Goal: Task Accomplishment & Management: Use online tool/utility

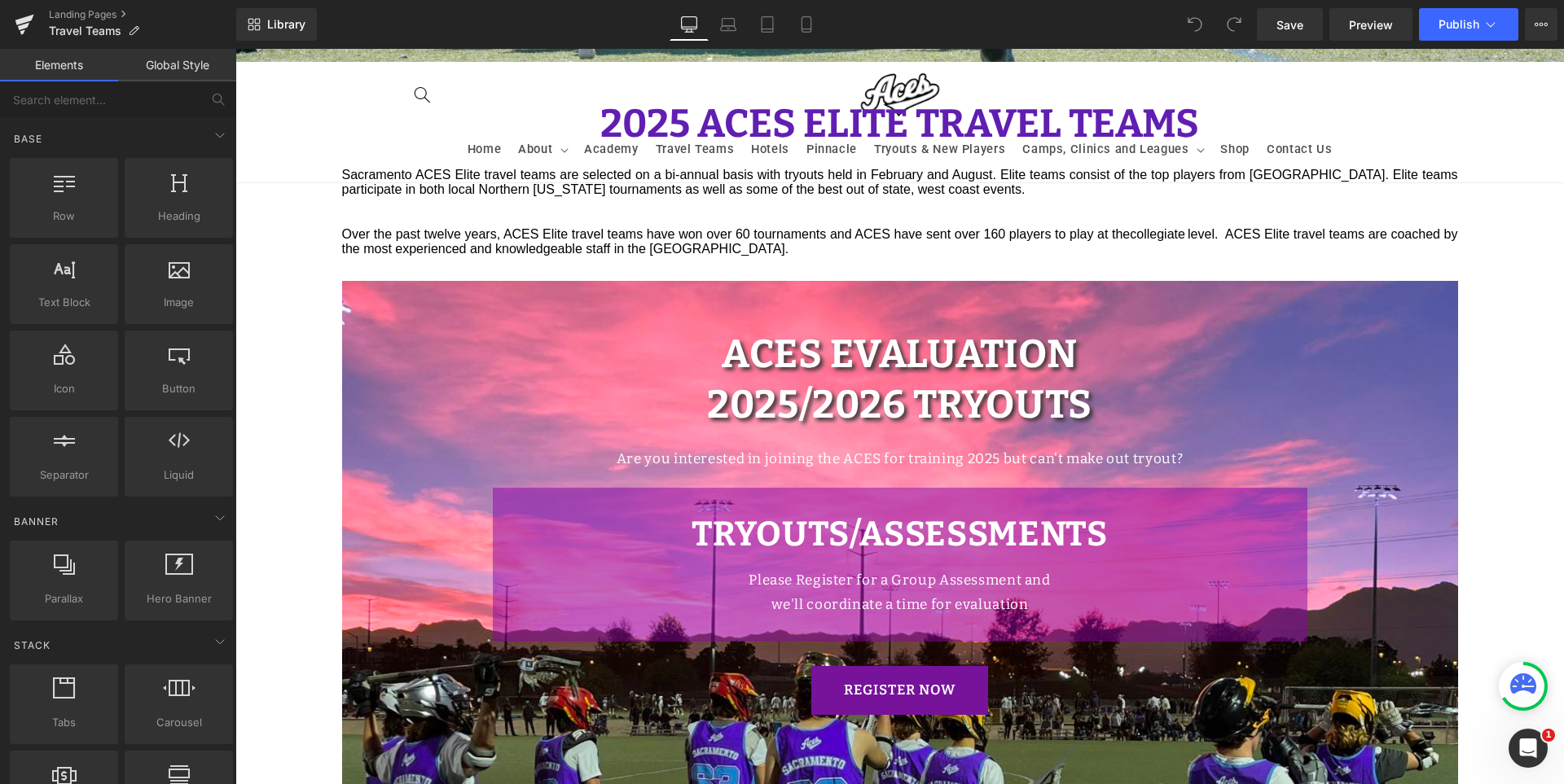
scroll to position [977, 0]
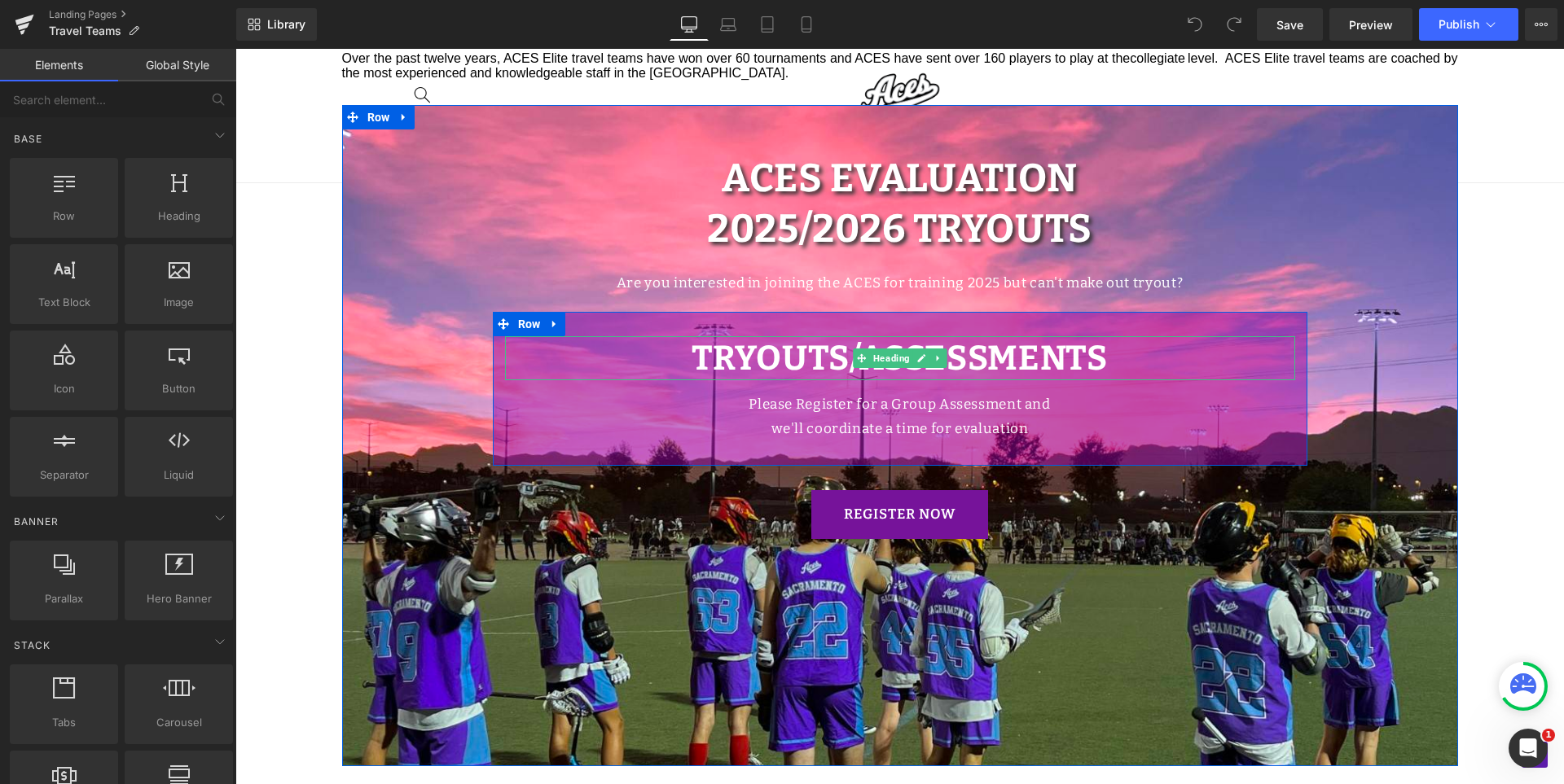
click at [773, 350] on strong "TRYOUTS/ASSESSMENTS" at bounding box center [900, 358] width 417 height 41
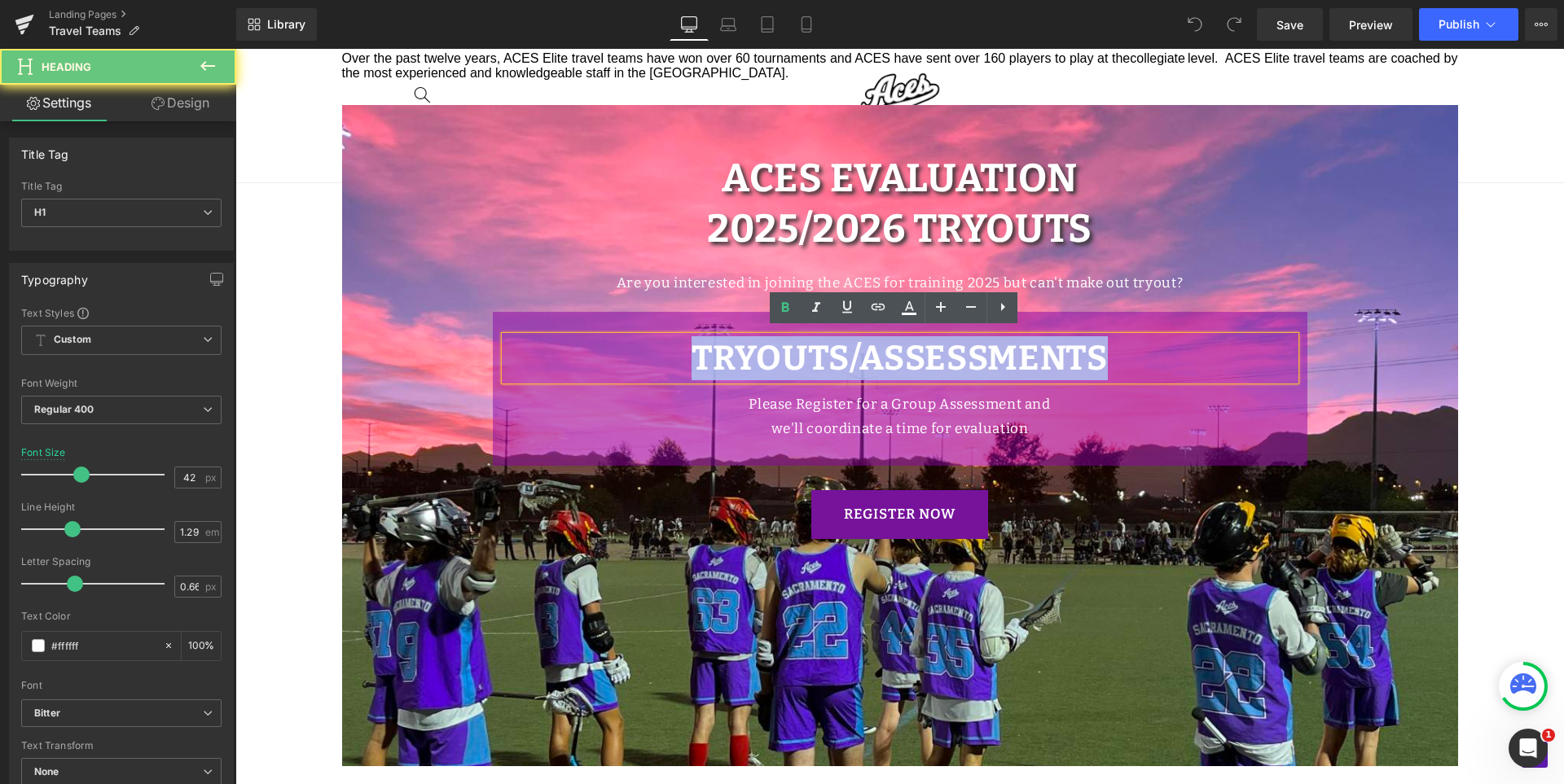
click at [773, 350] on strong "TRYOUTS/ASSESSMENTS" at bounding box center [900, 358] width 417 height 41
paste div
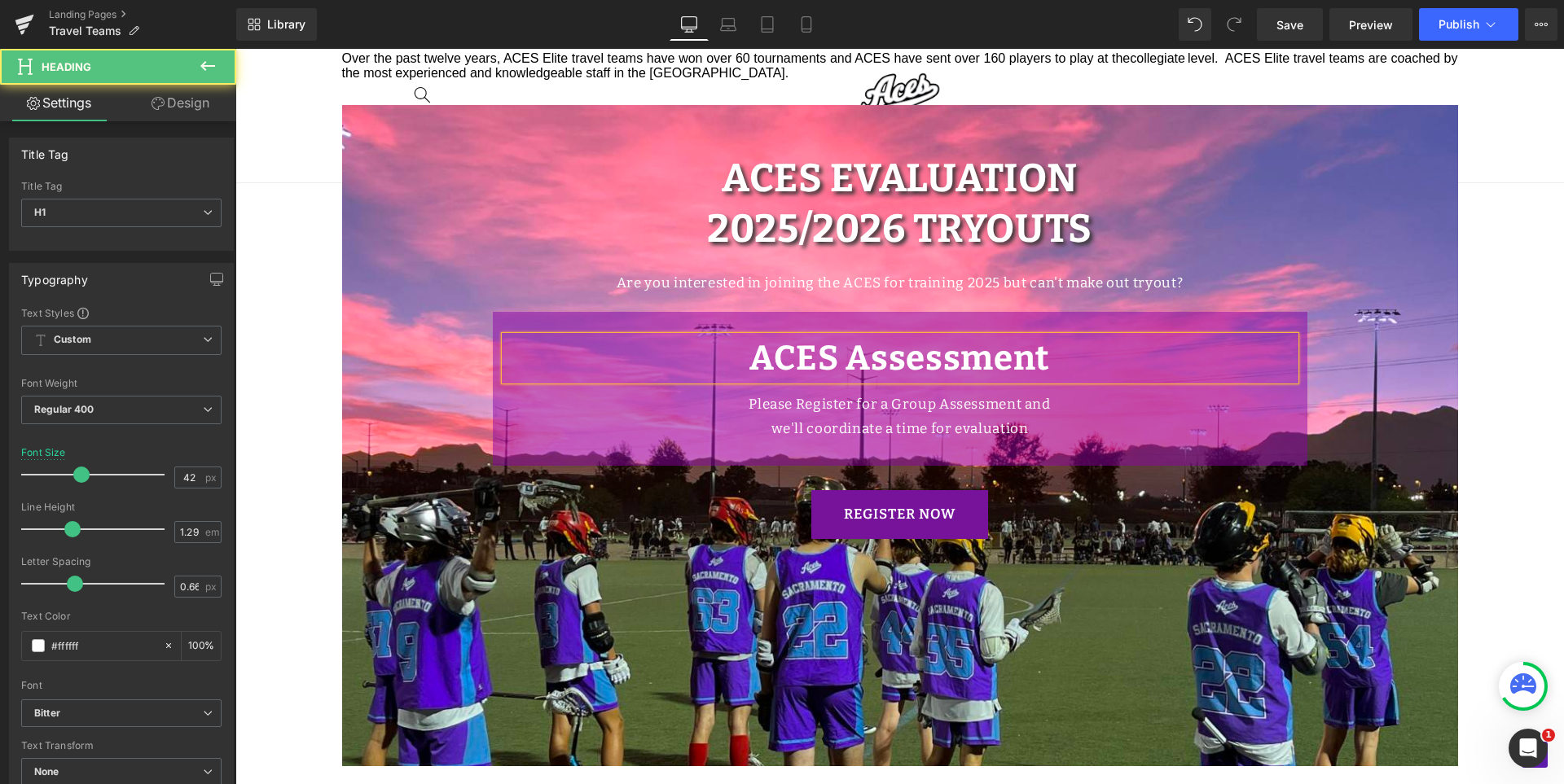
click at [908, 351] on b "ACES Assessment" at bounding box center [900, 358] width 300 height 41
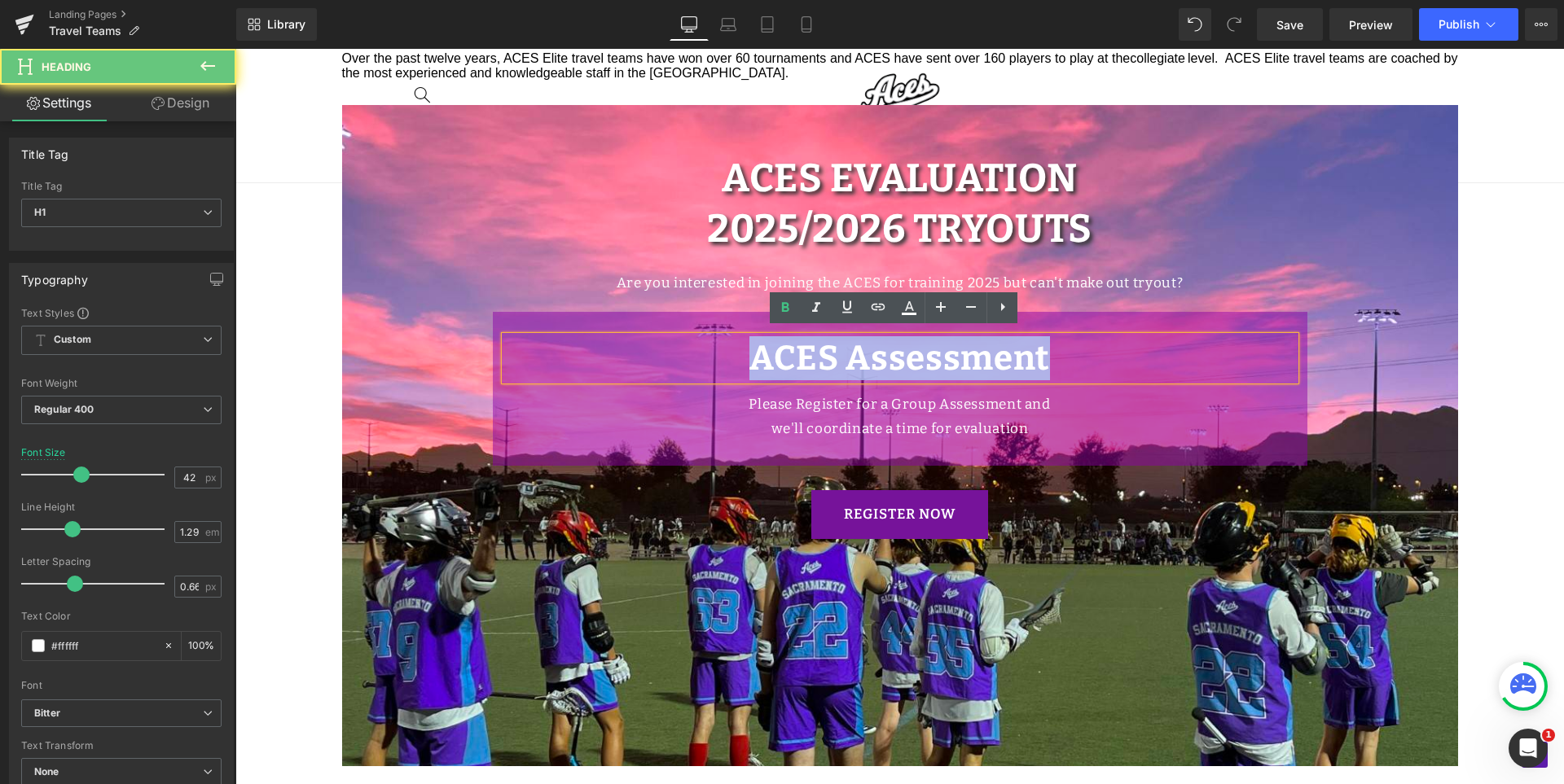
click at [908, 351] on b "ACES Assessment" at bounding box center [900, 358] width 300 height 41
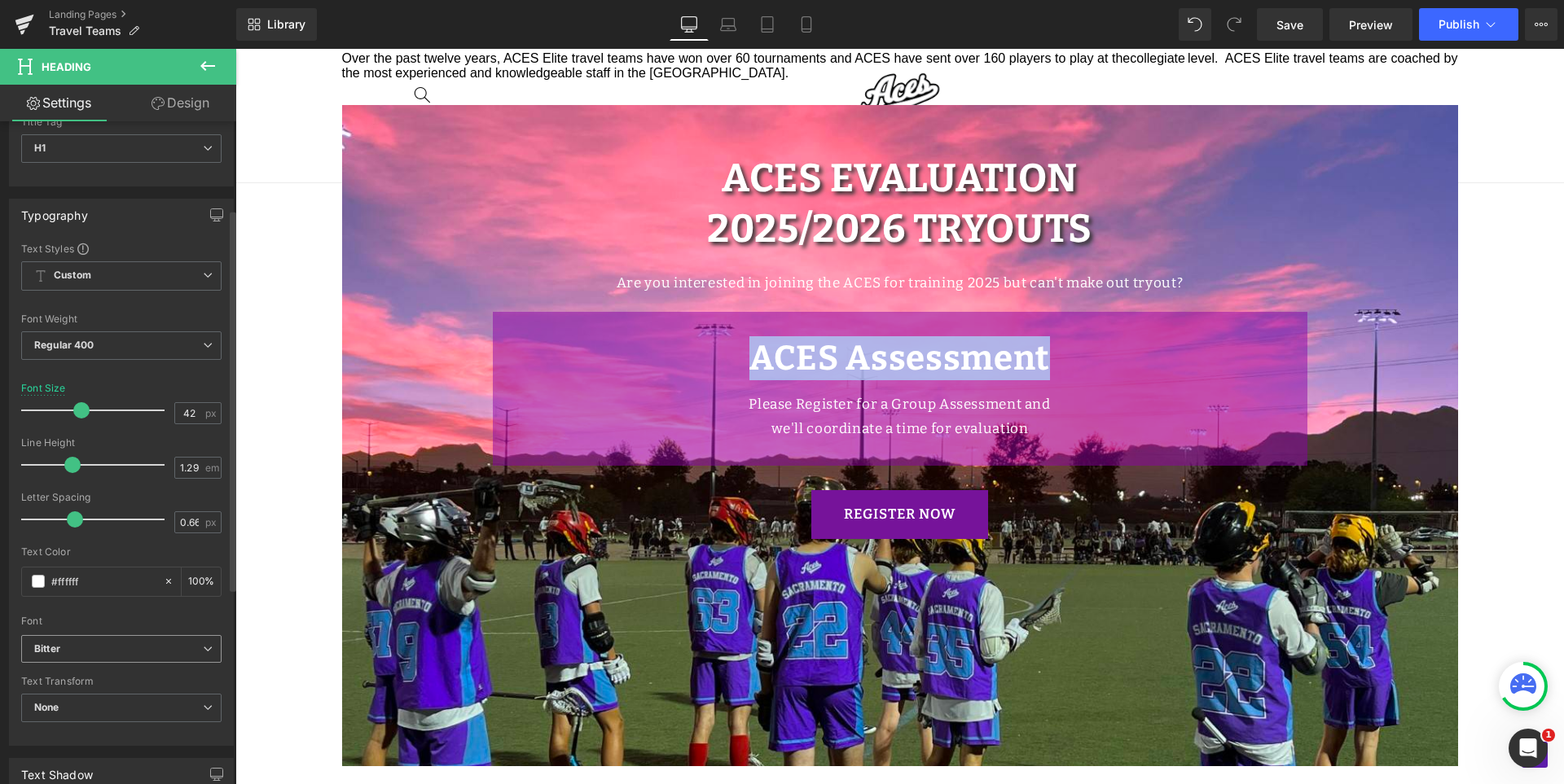
scroll to position [163, 0]
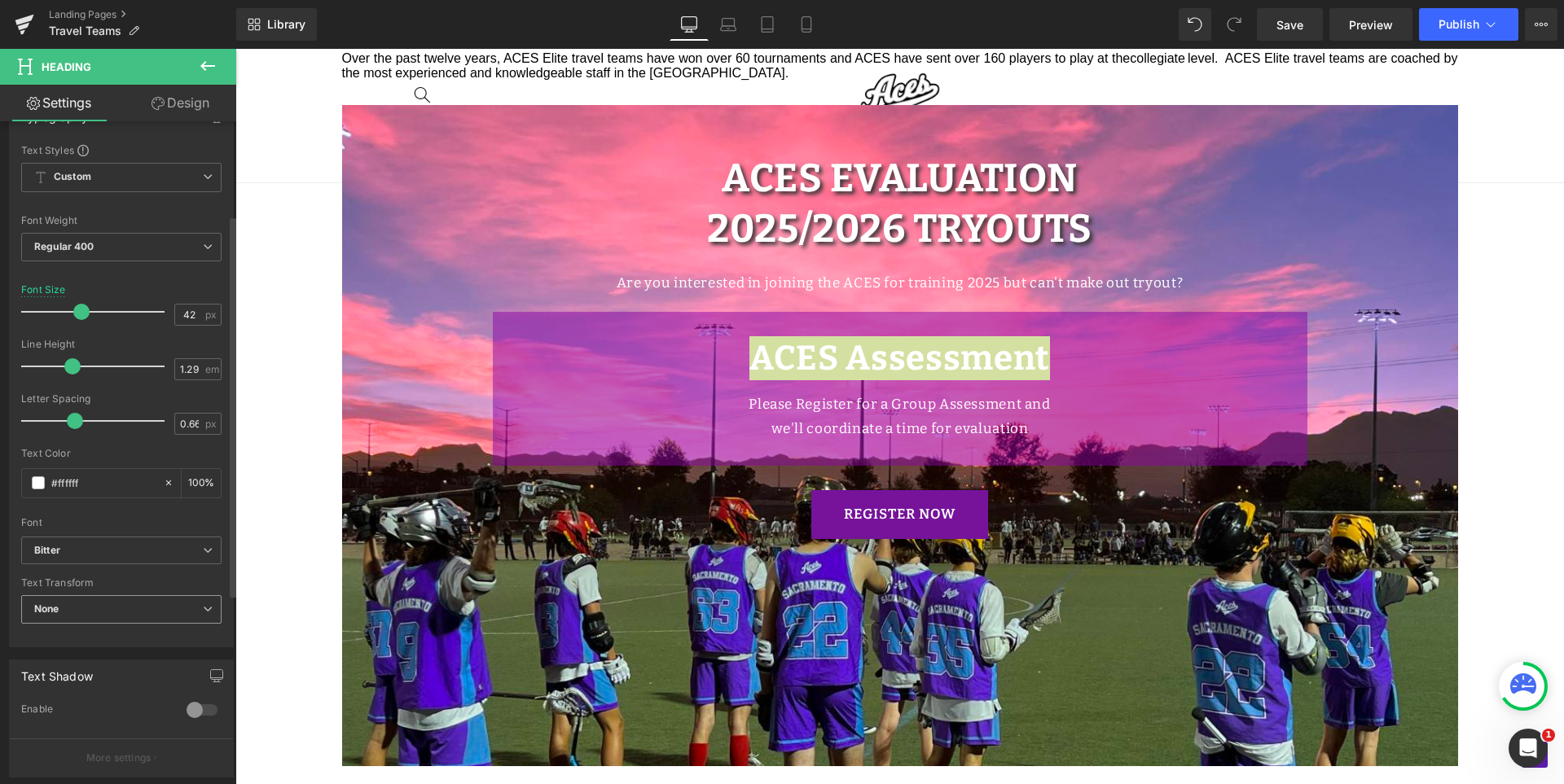
click at [106, 603] on span "None" at bounding box center [122, 610] width 200 height 29
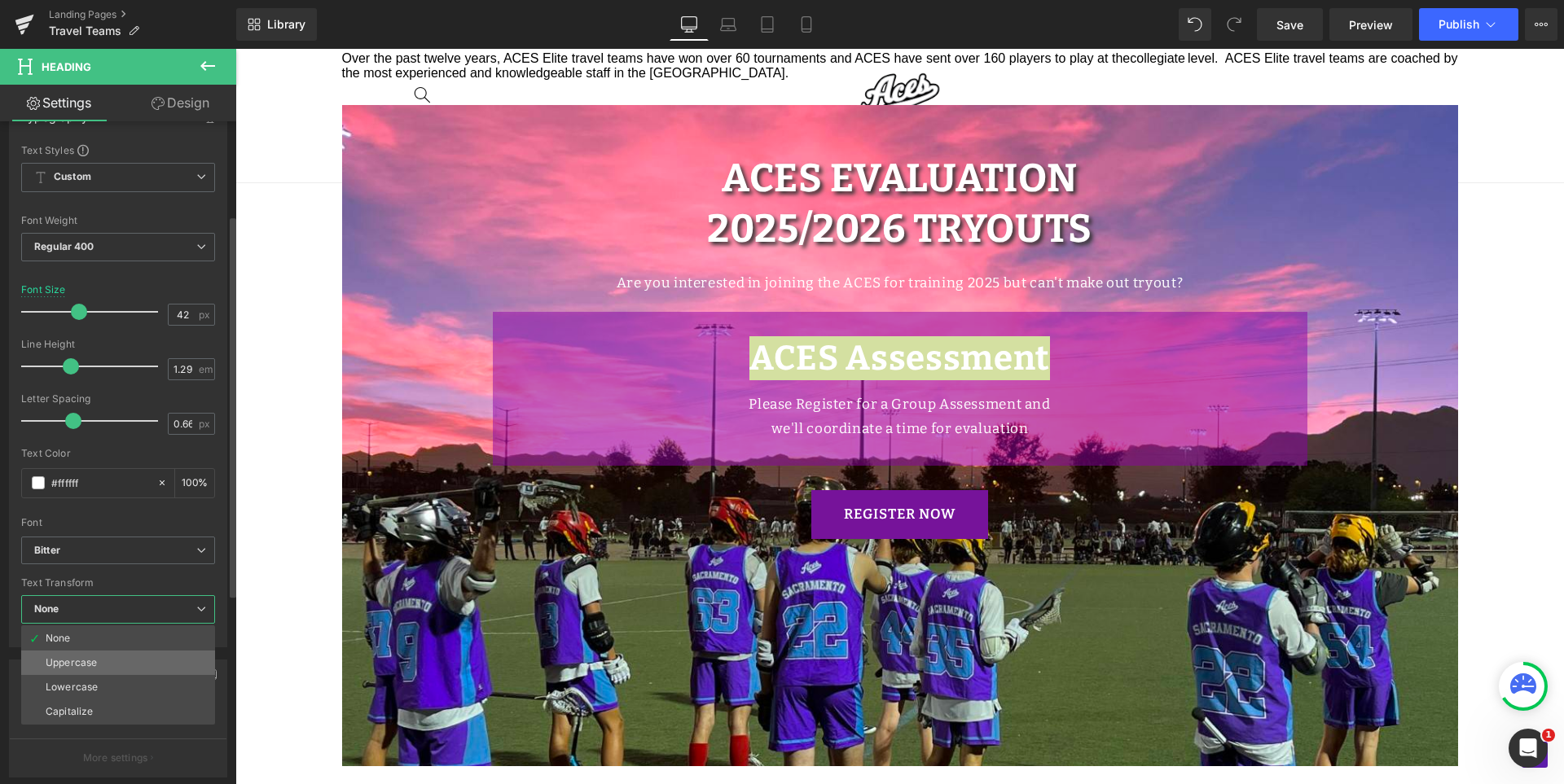
click at [89, 654] on li "Uppercase" at bounding box center [118, 662] width 194 height 24
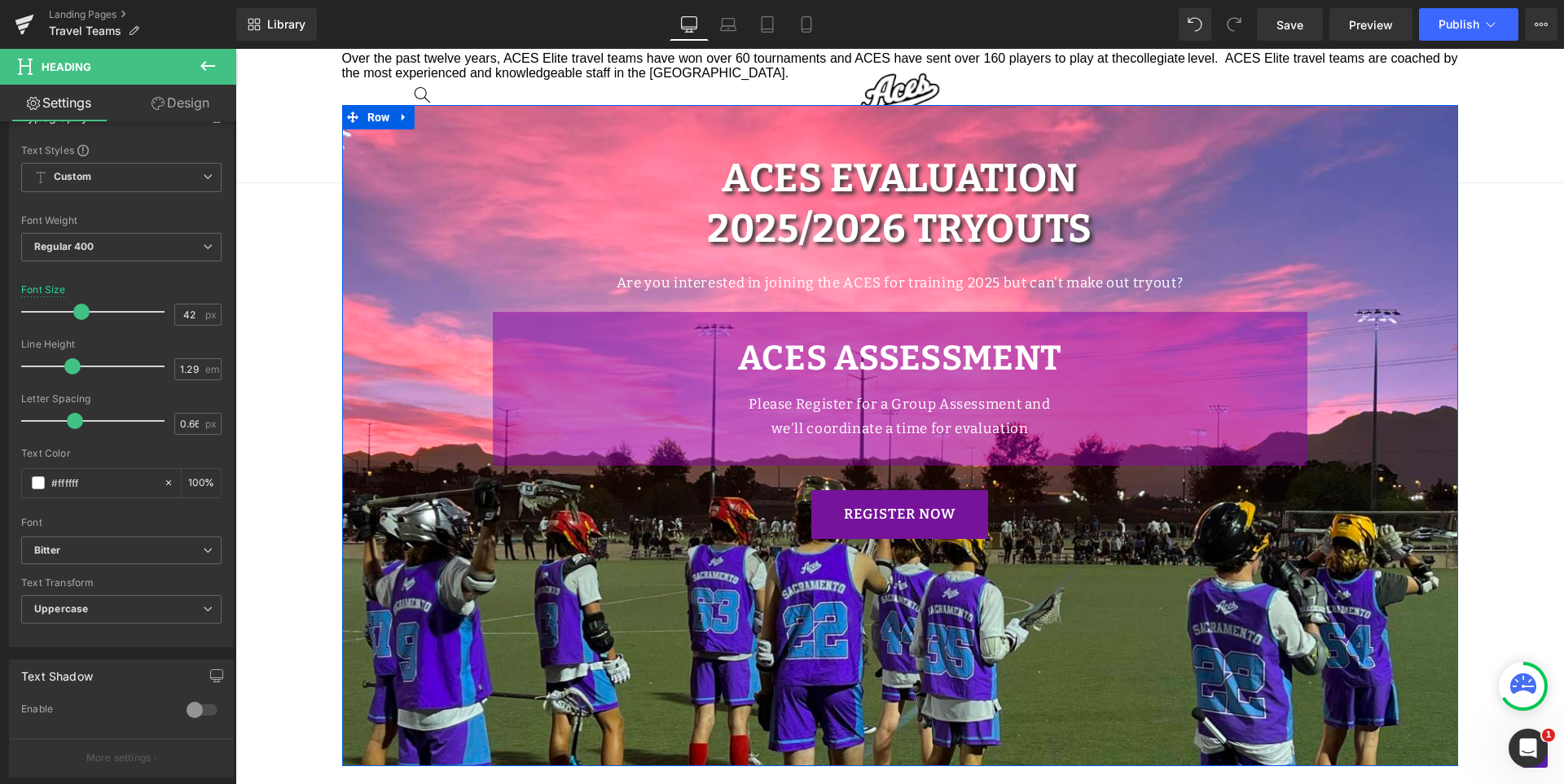
click at [1438, 251] on div "ACES Evaluation Heading 2025/2026 TRYOUTS Heading Are you interested in joining…" at bounding box center [900, 346] width 1116 height 385
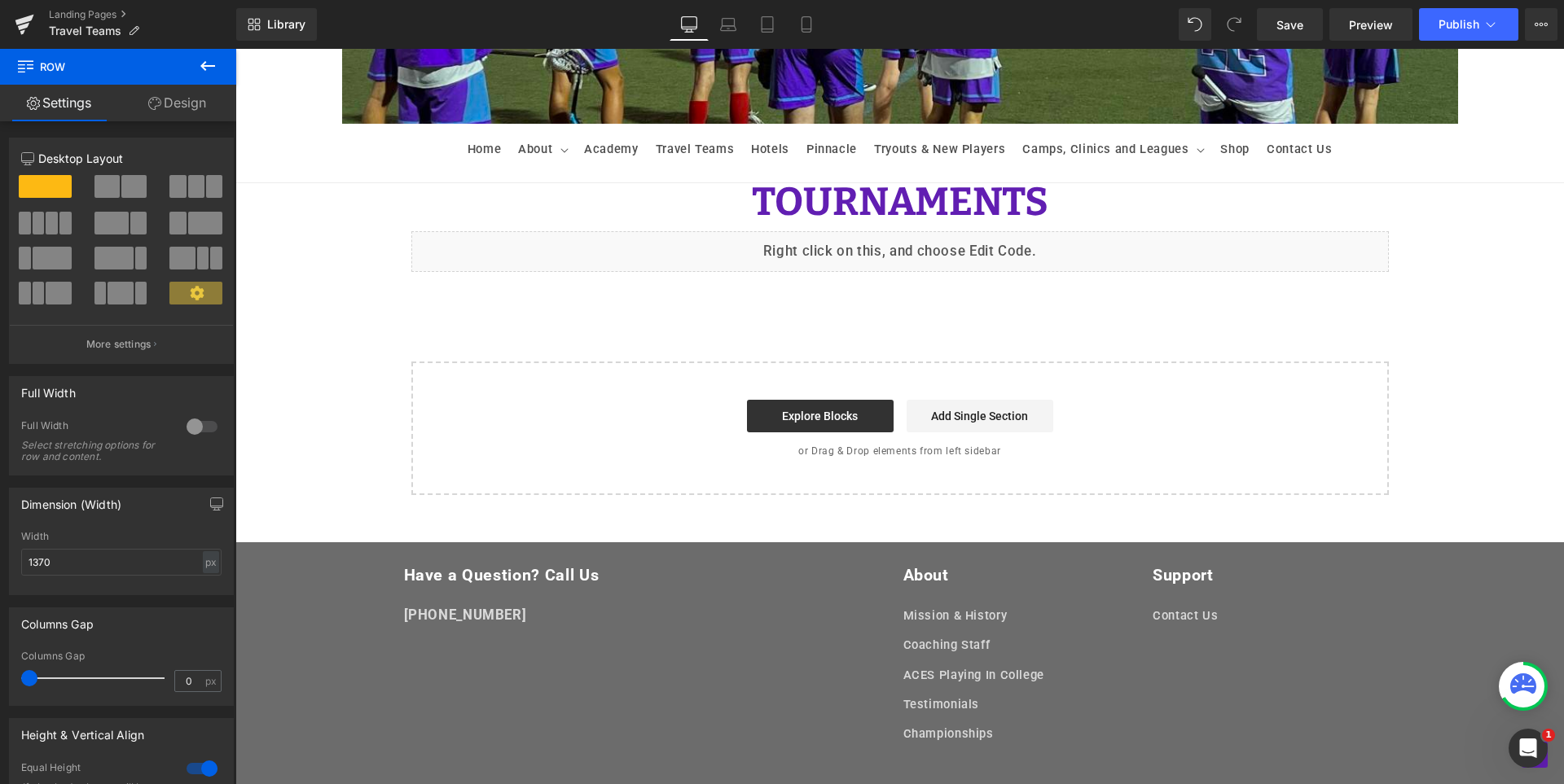
scroll to position [1688, 0]
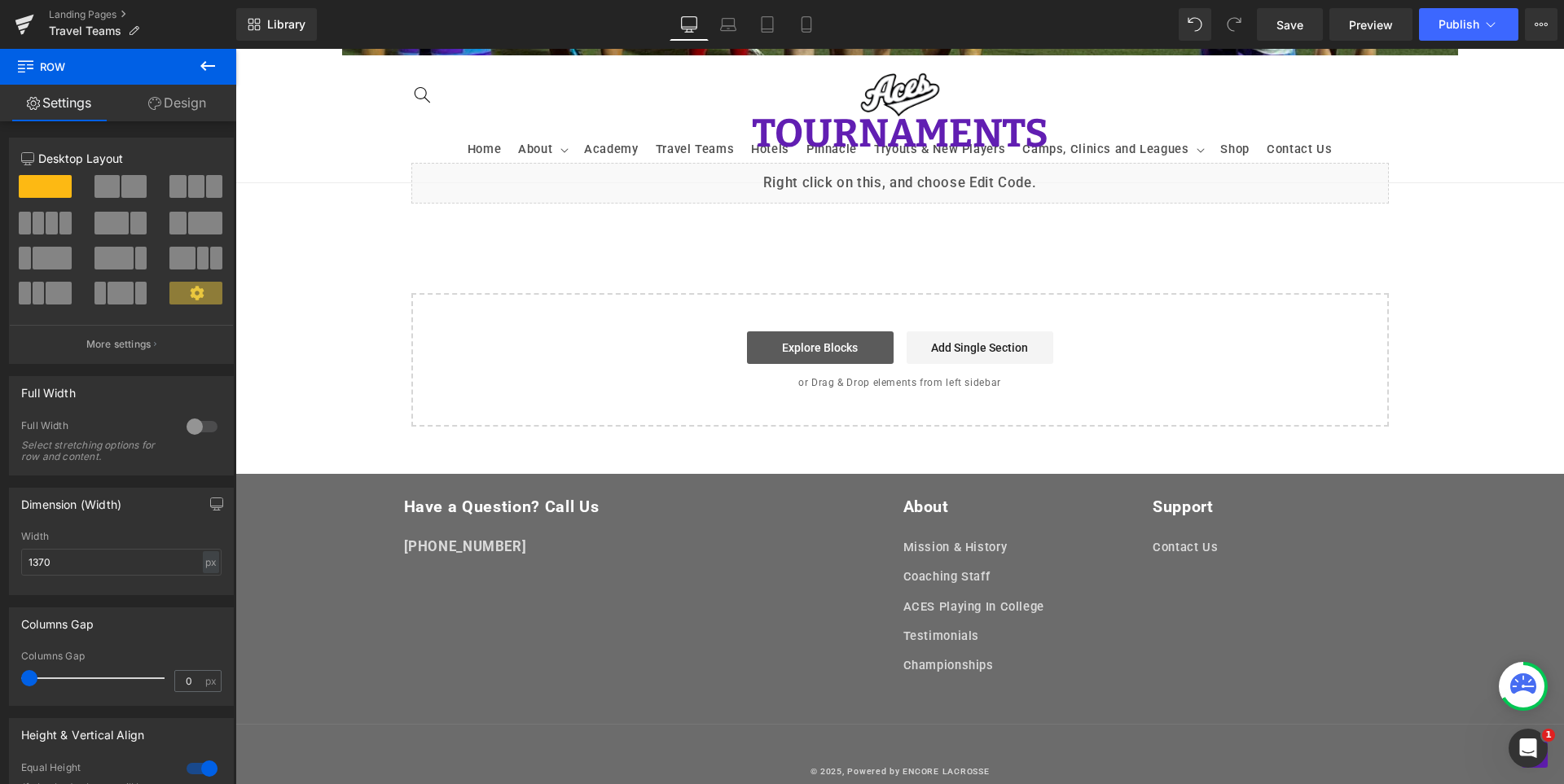
click at [849, 342] on link "Explore Blocks" at bounding box center [820, 348] width 147 height 32
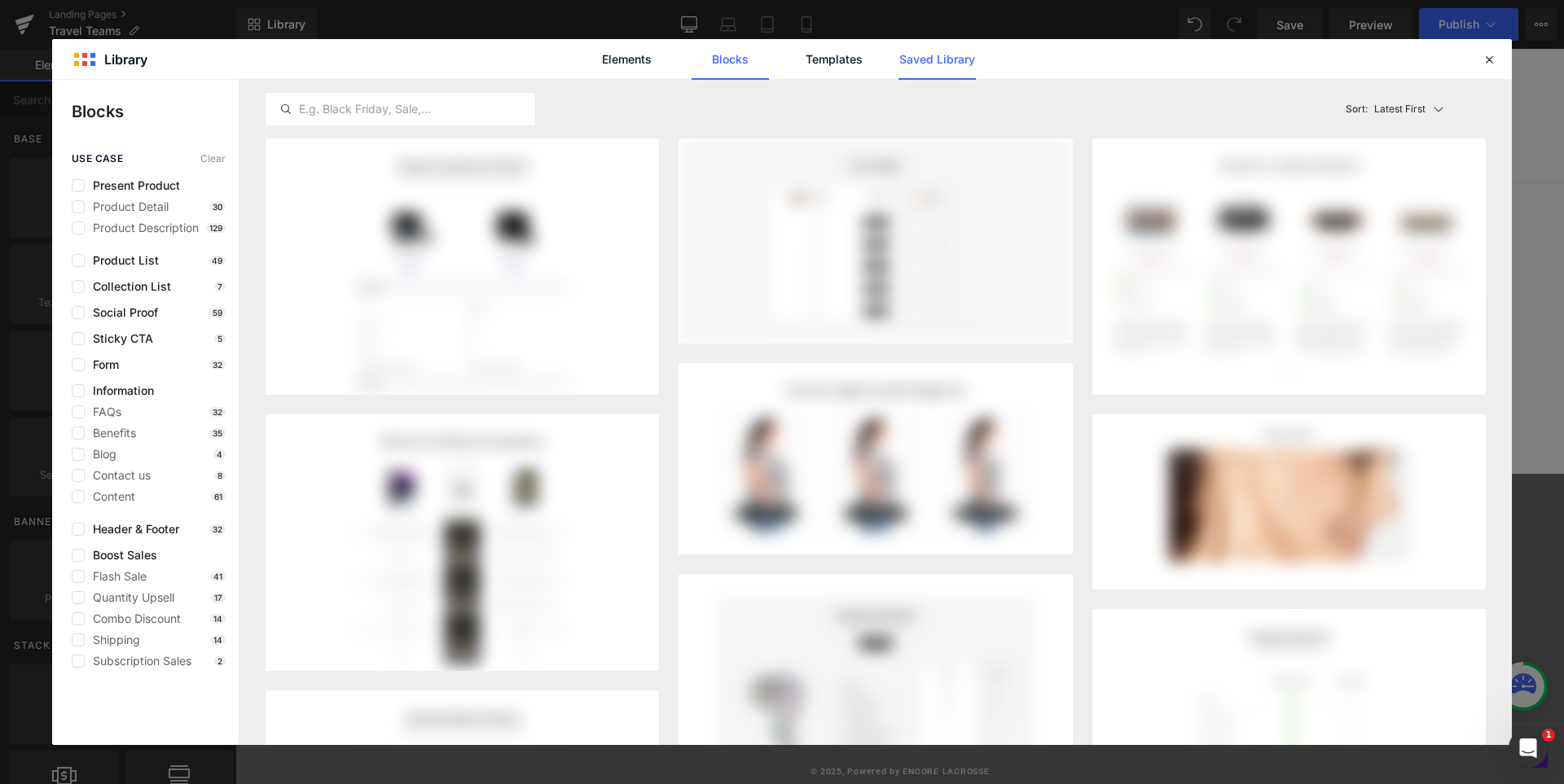
click at [947, 61] on link "Saved Library" at bounding box center [937, 60] width 78 height 41
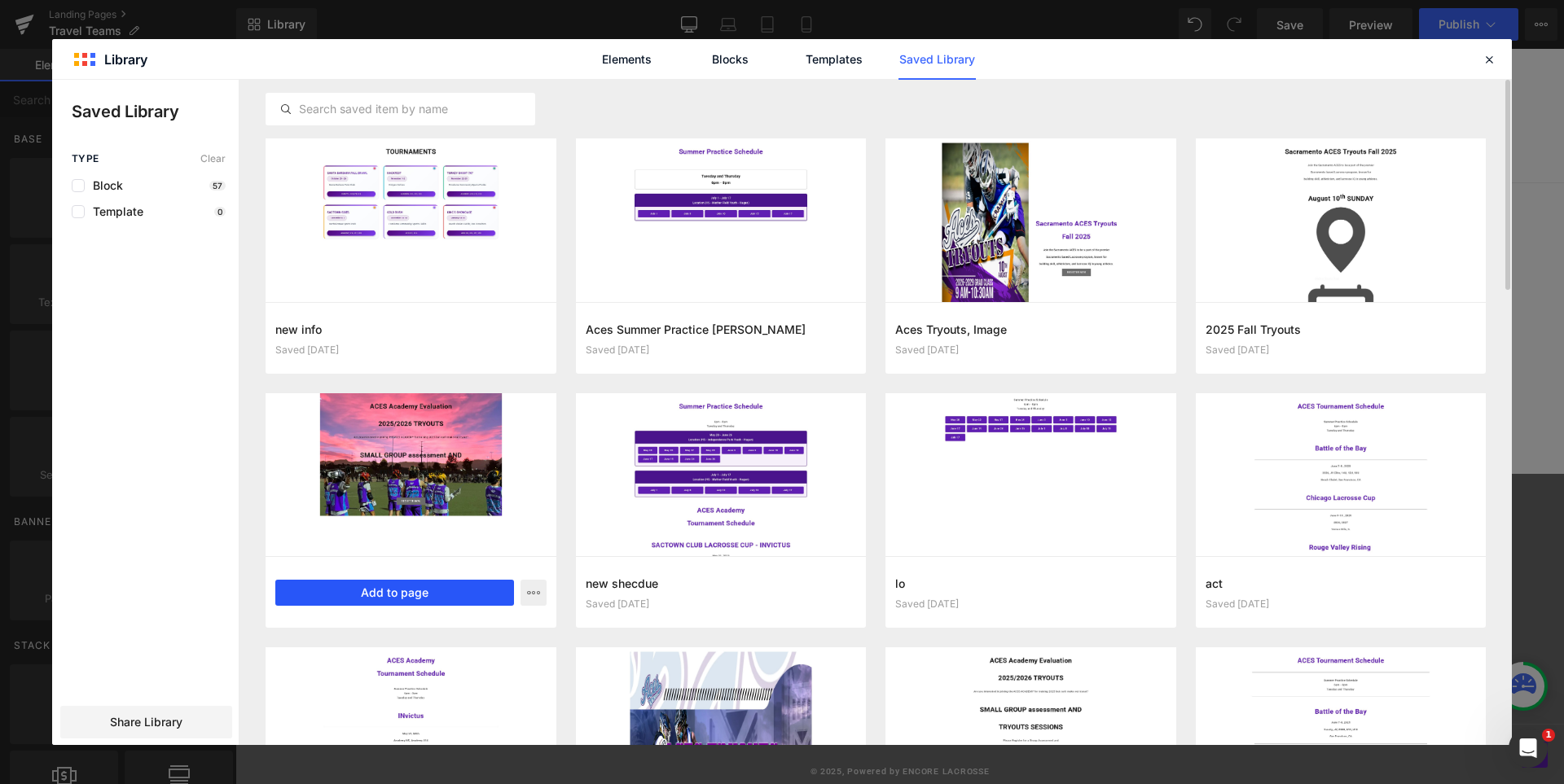
click at [429, 589] on button "Add to page" at bounding box center [394, 593] width 239 height 26
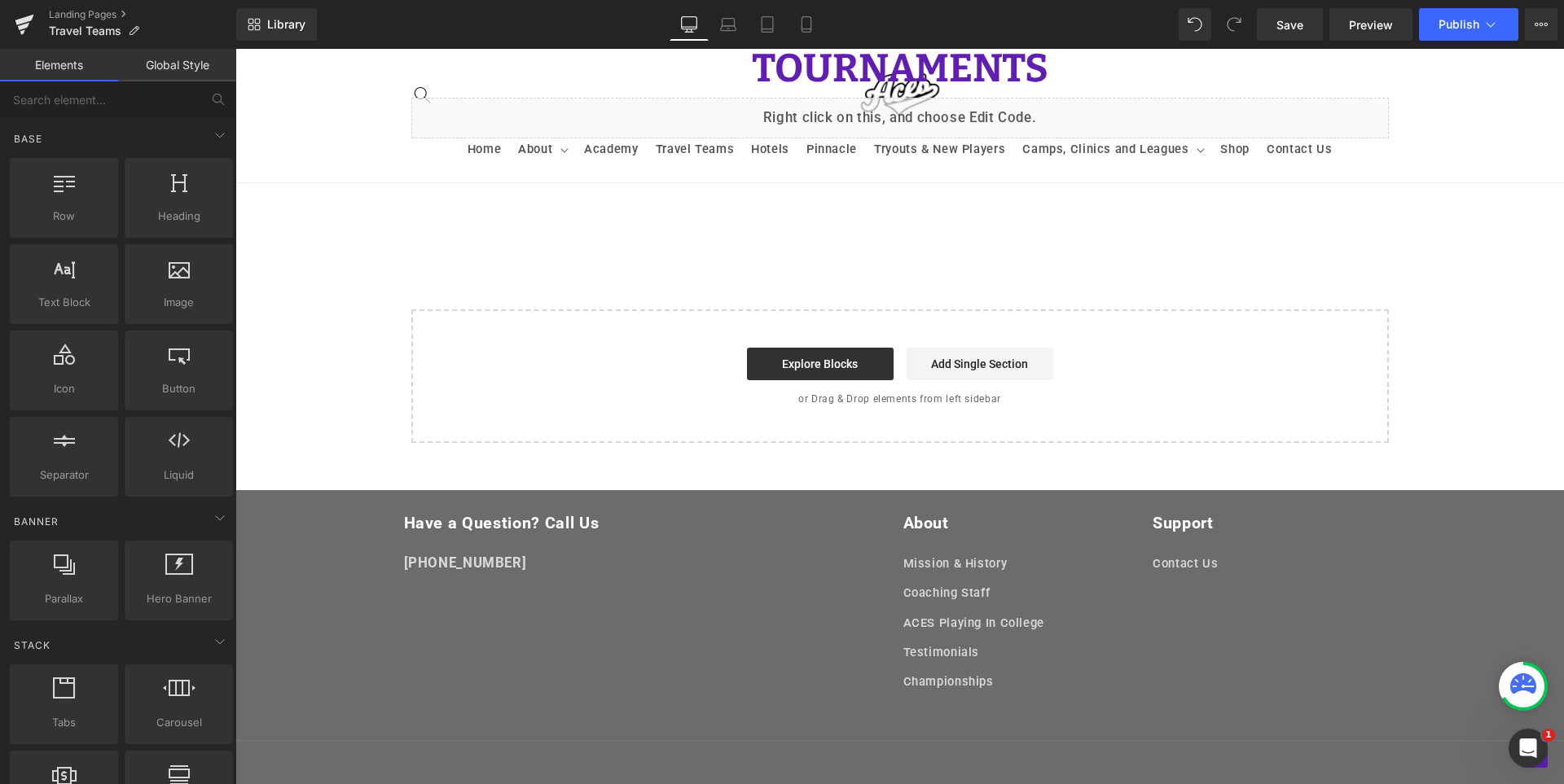
scroll to position [1764, 0]
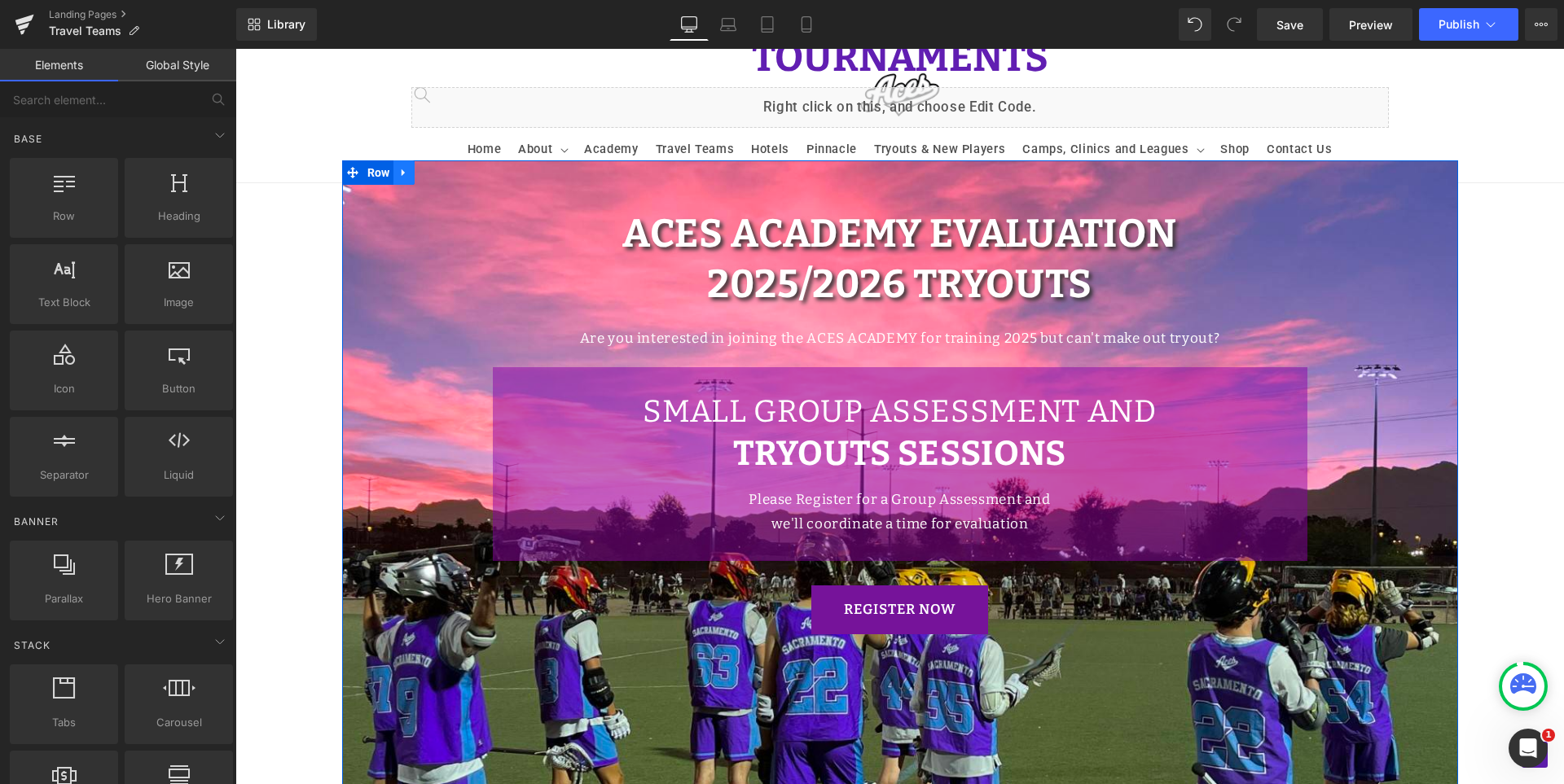
click at [399, 168] on icon at bounding box center [403, 173] width 12 height 13
click at [435, 166] on link at bounding box center [446, 172] width 21 height 24
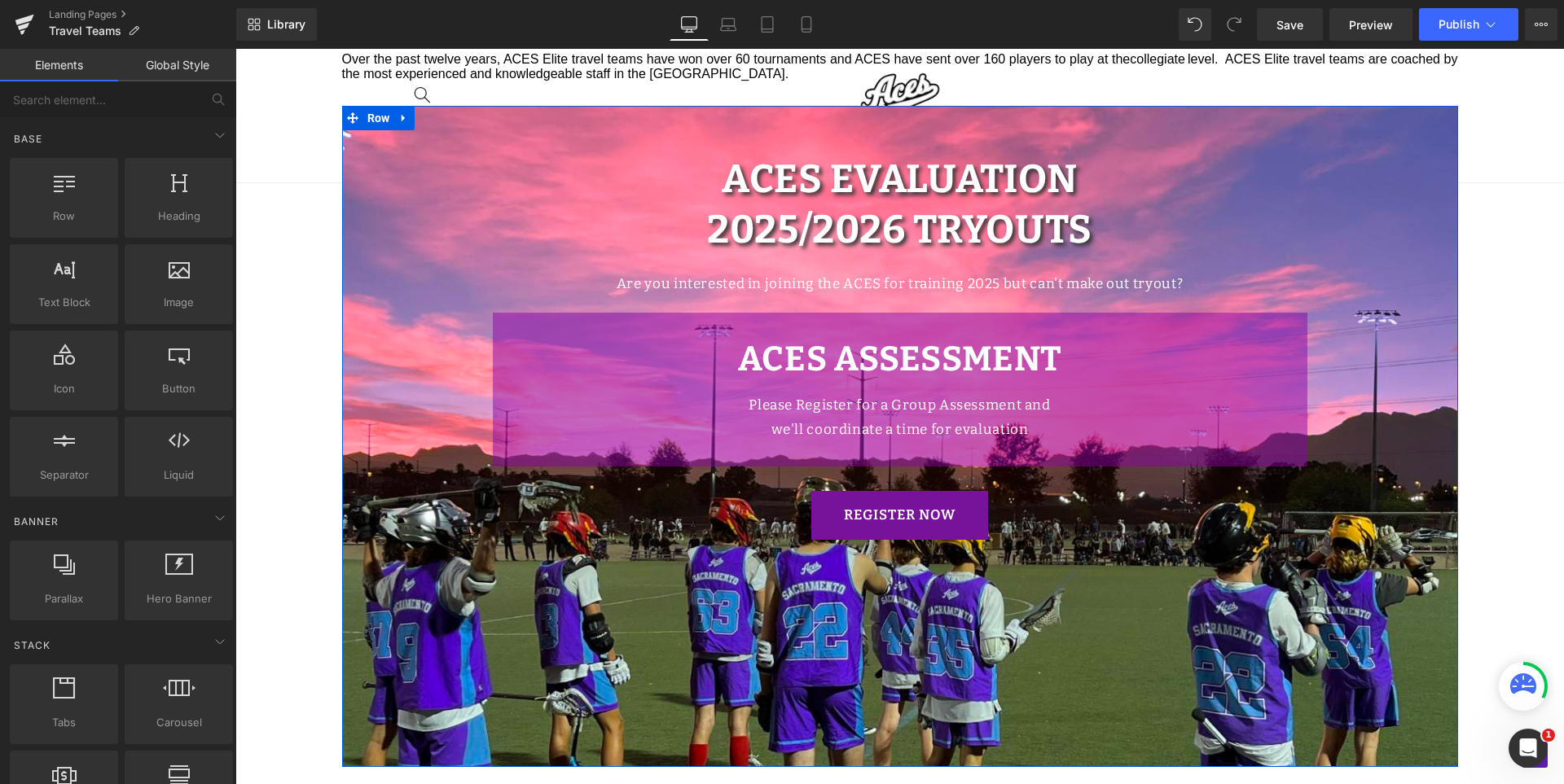
scroll to position [947, 0]
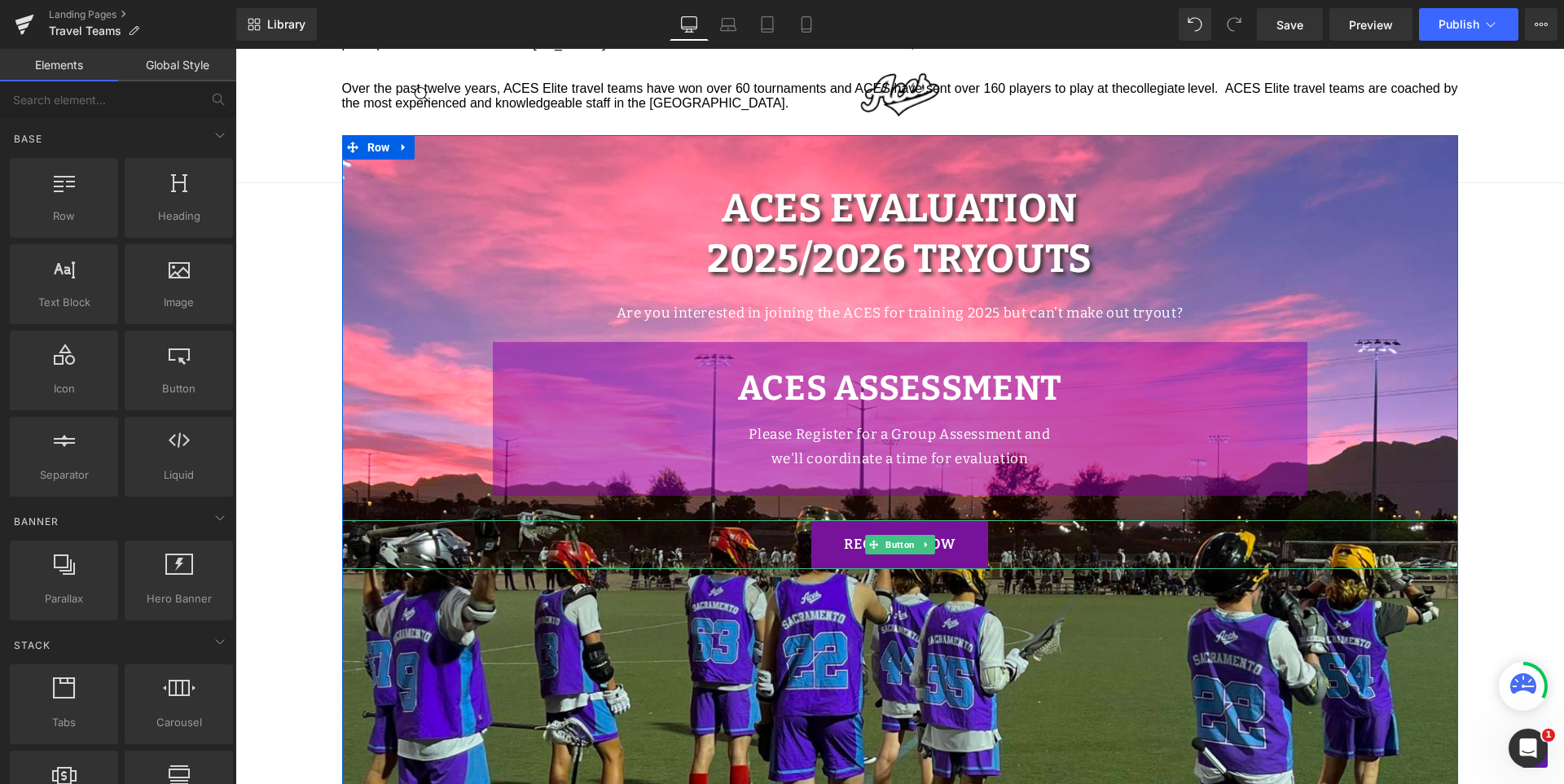
click at [892, 539] on span "Button" at bounding box center [900, 545] width 36 height 20
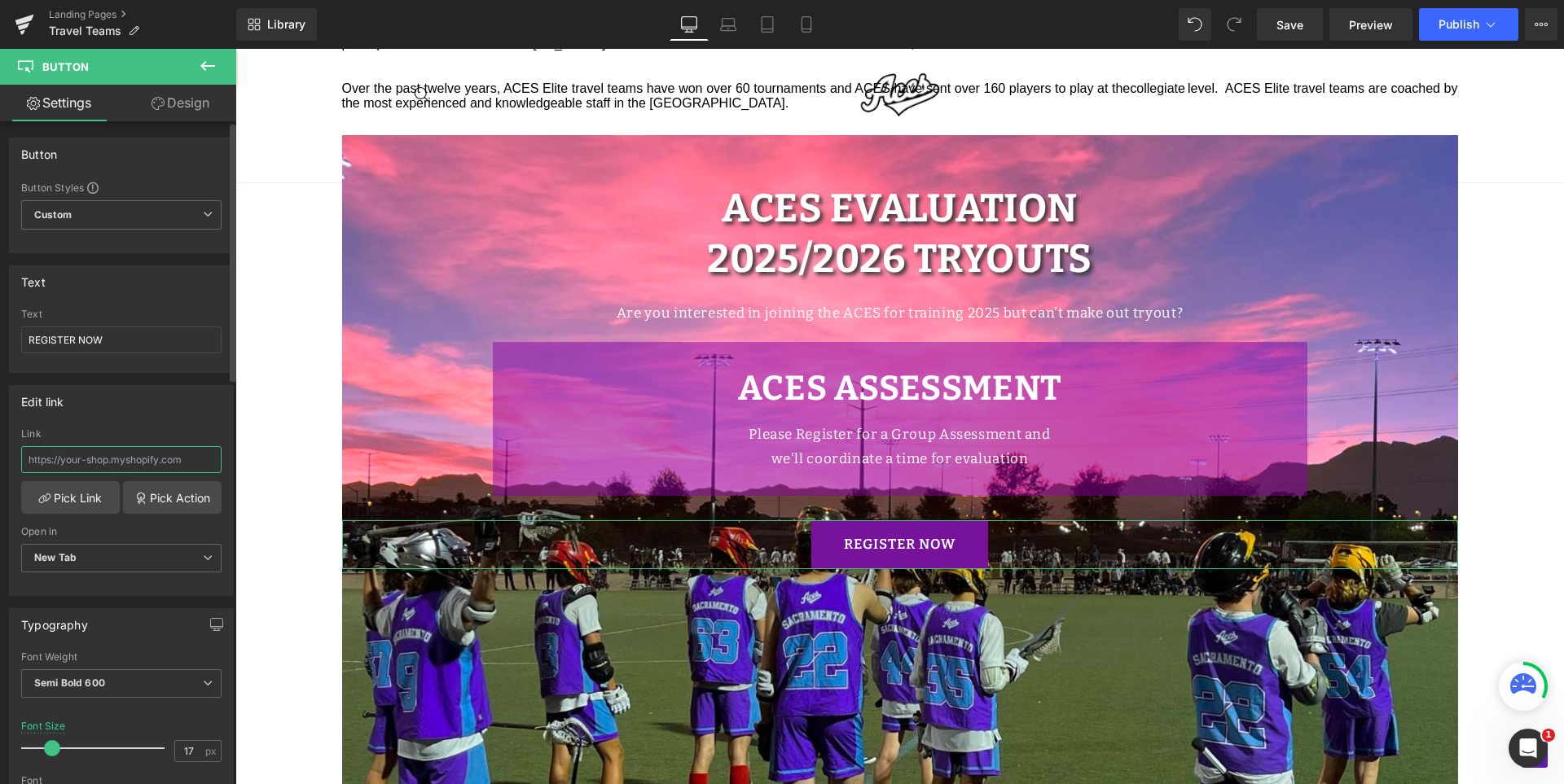
click at [130, 454] on input "text" at bounding box center [122, 459] width 200 height 27
click at [125, 463] on input "ACES Assessment" at bounding box center [122, 459] width 200 height 27
paste input "[URL][DOMAIN_NAME]"
type input "[URL][DOMAIN_NAME]"
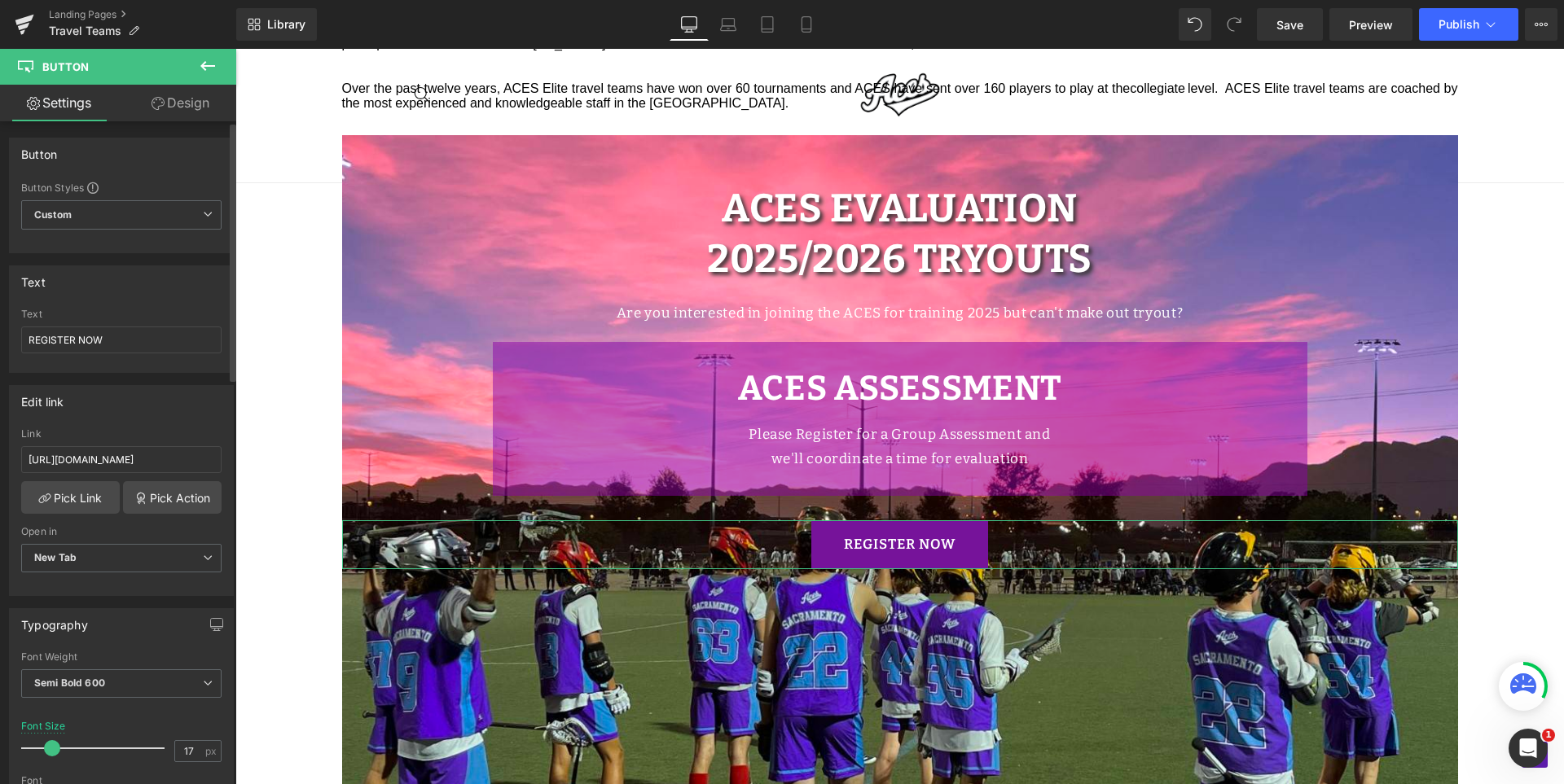
click at [177, 534] on div "Open in" at bounding box center [122, 531] width 200 height 12
click at [796, 34] on link "Mobile" at bounding box center [807, 24] width 39 height 32
type input "15"
type input "100"
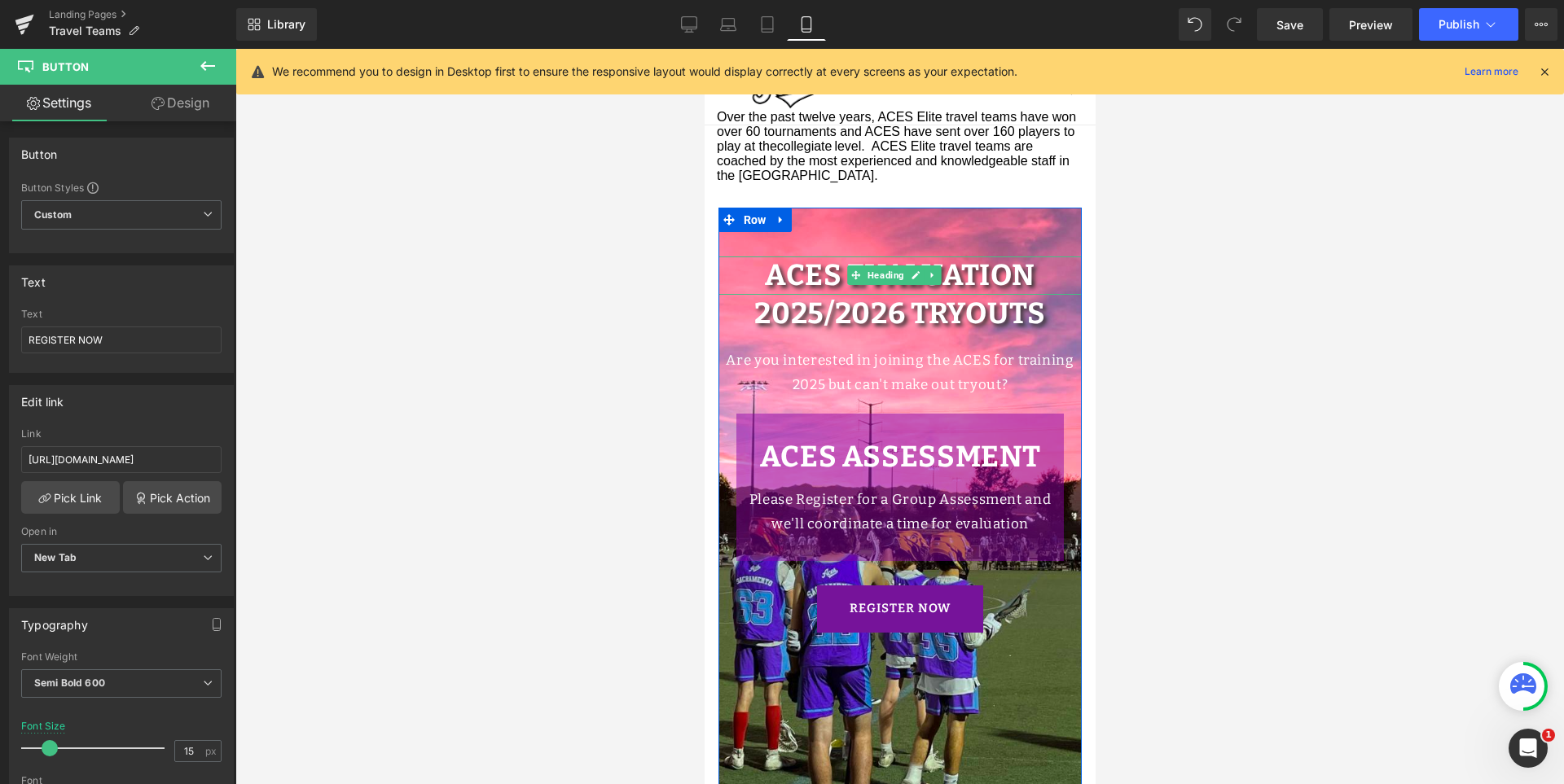
scroll to position [395, 0]
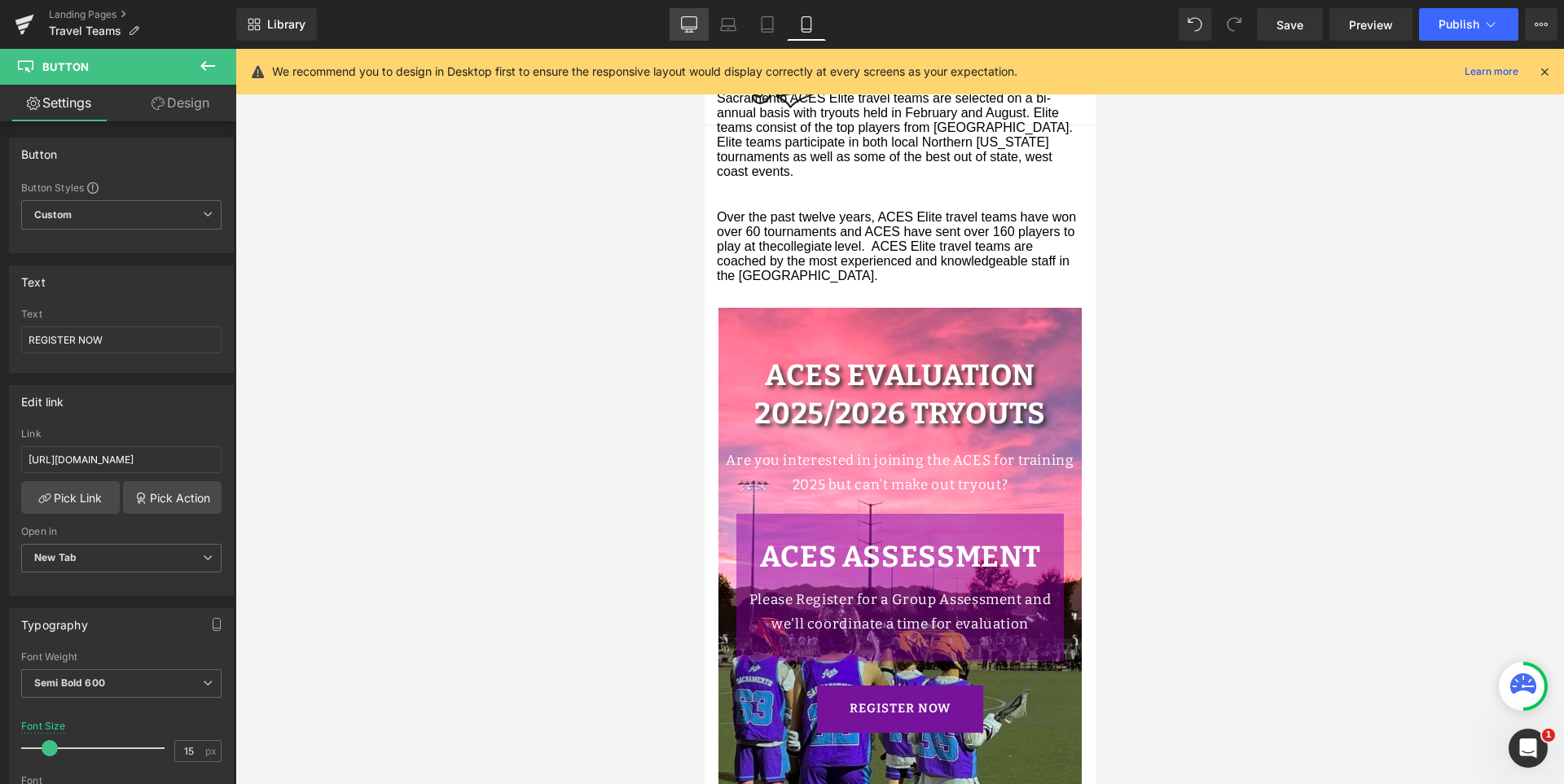
click at [689, 23] on icon at bounding box center [689, 24] width 16 height 16
type input "17"
type input "100"
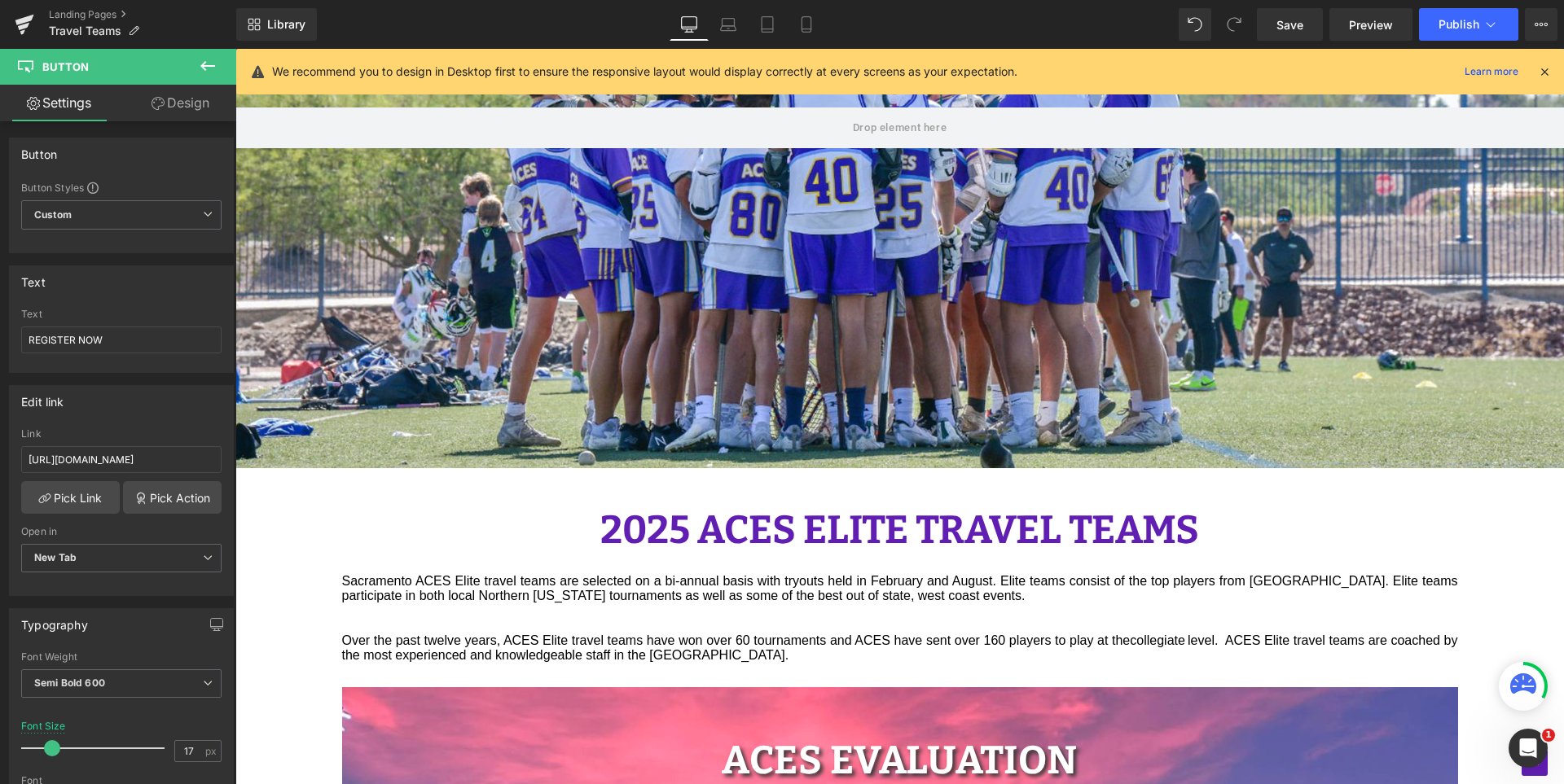
scroll to position [757, 0]
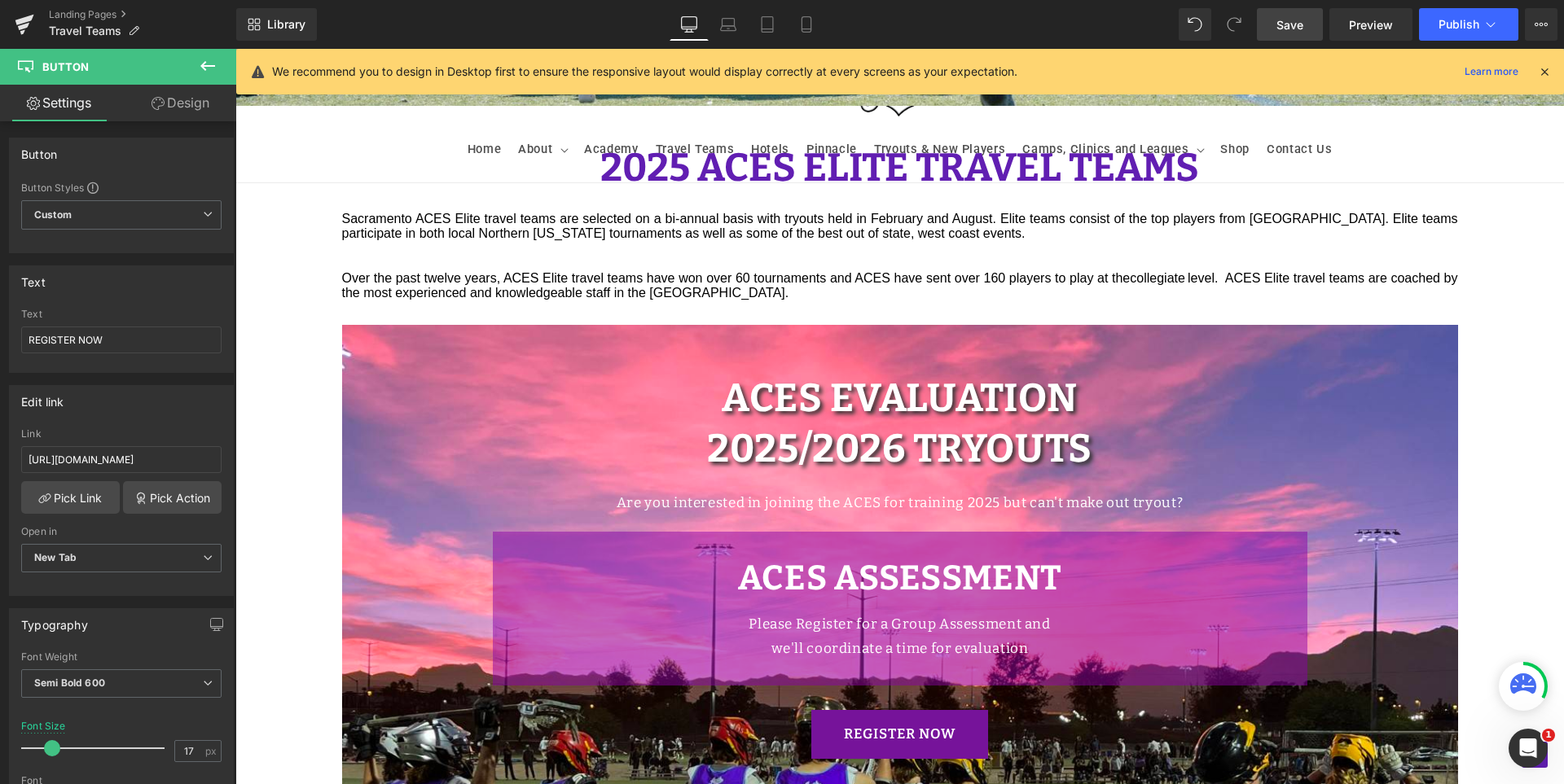
click at [1291, 21] on span "Save" at bounding box center [1289, 24] width 27 height 17
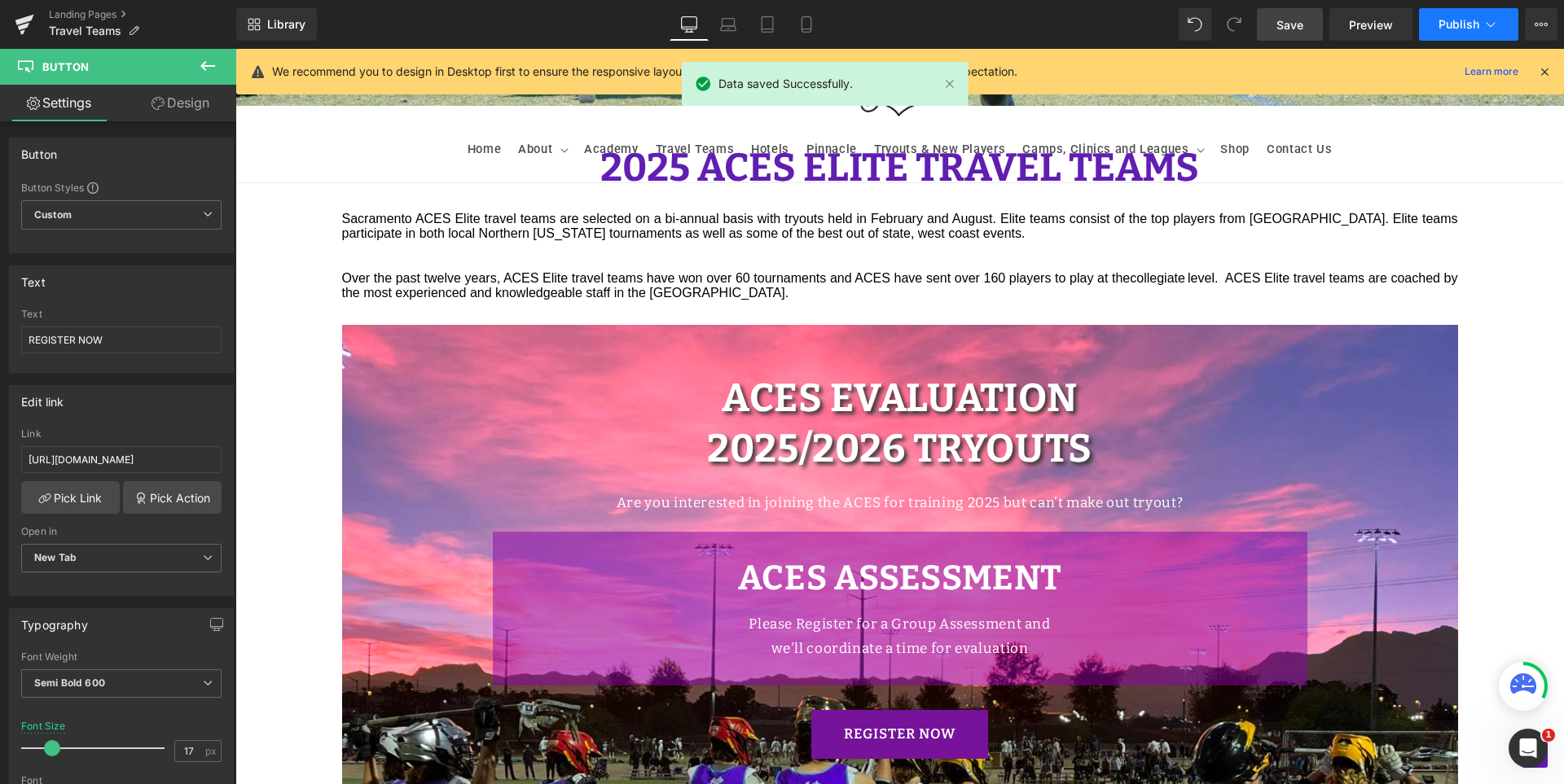
click at [1441, 28] on span "Publish" at bounding box center [1459, 24] width 41 height 13
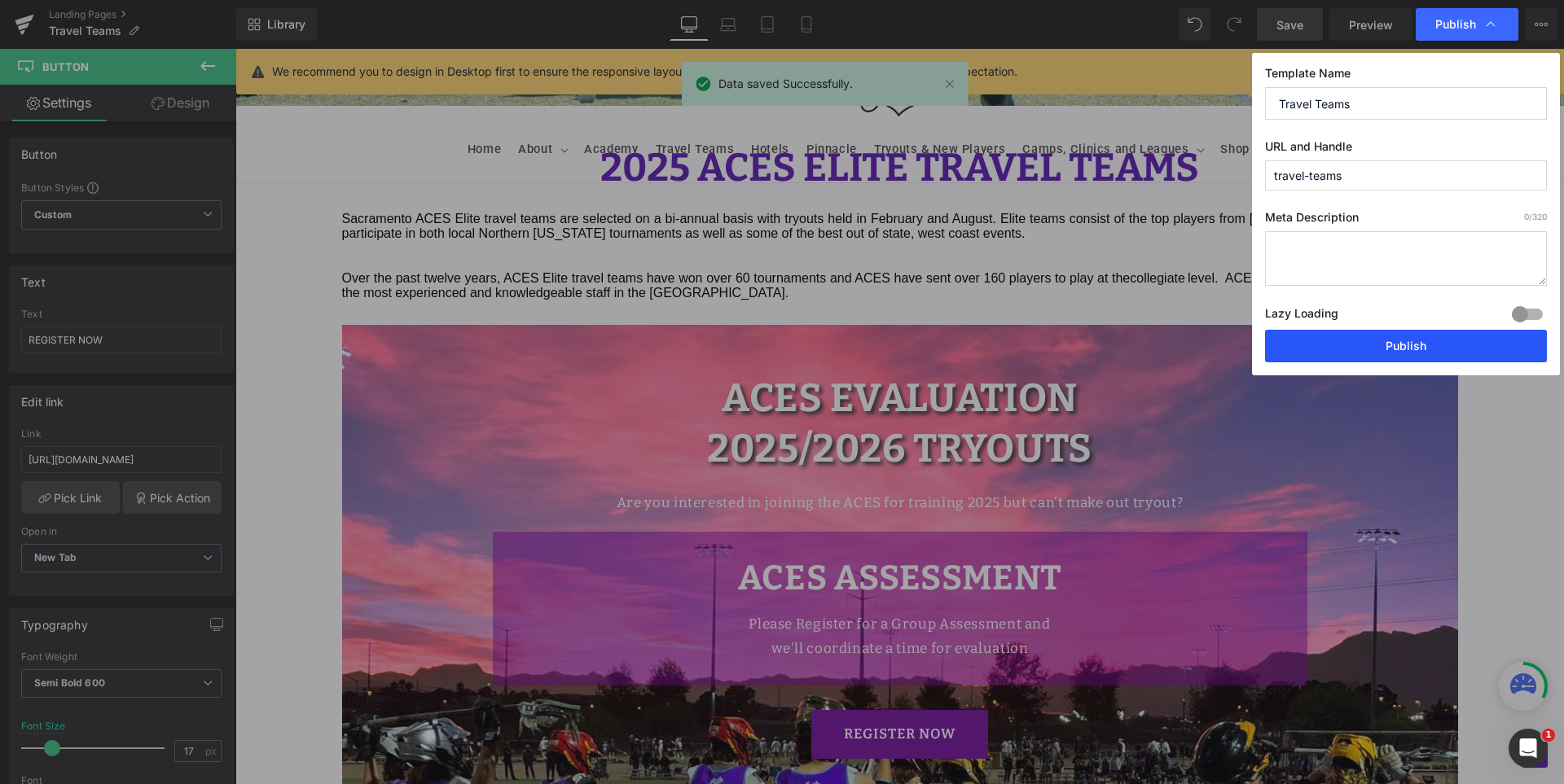
click at [1420, 351] on button "Publish" at bounding box center [1406, 346] width 282 height 32
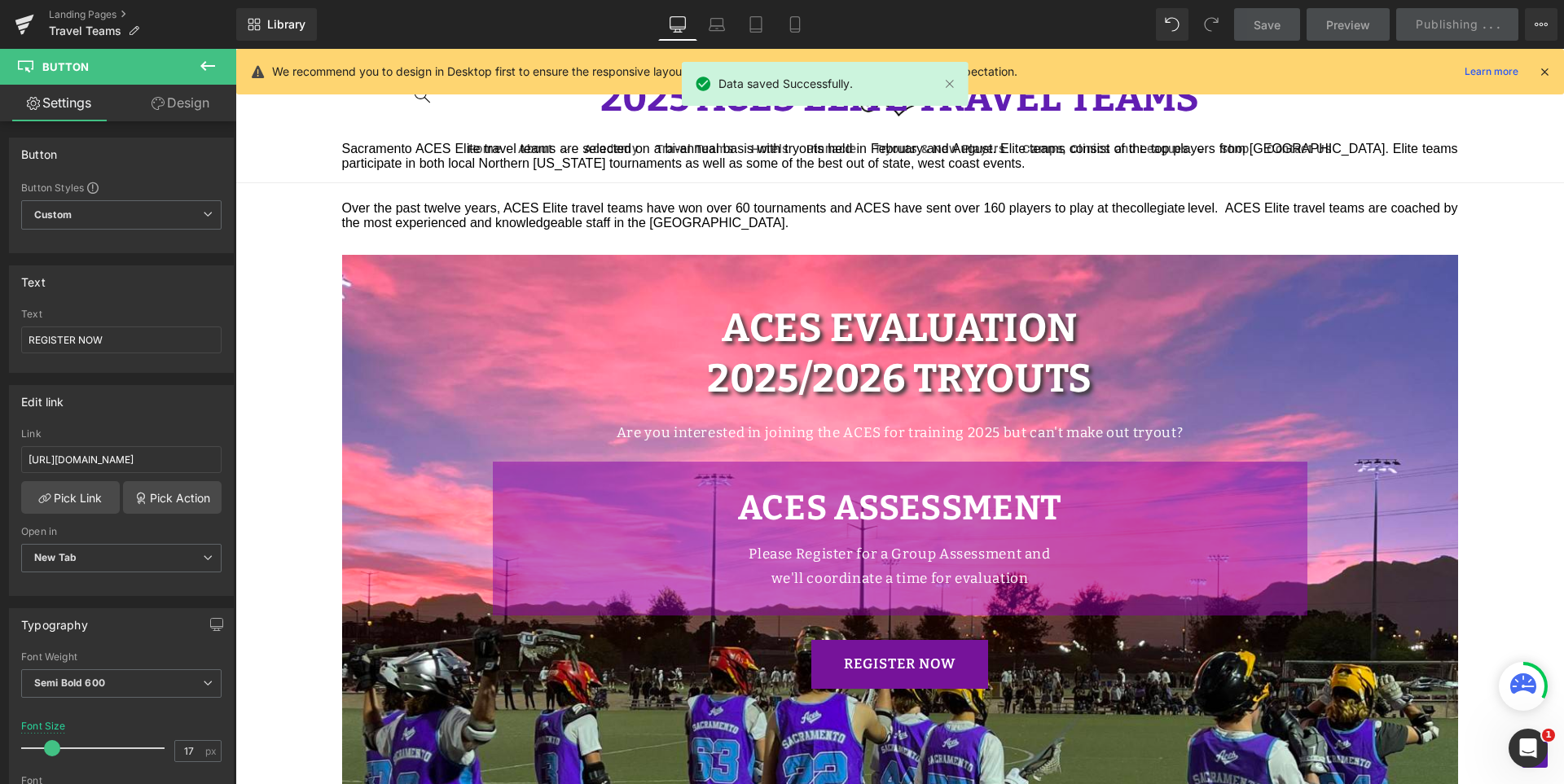
scroll to position [920, 0]
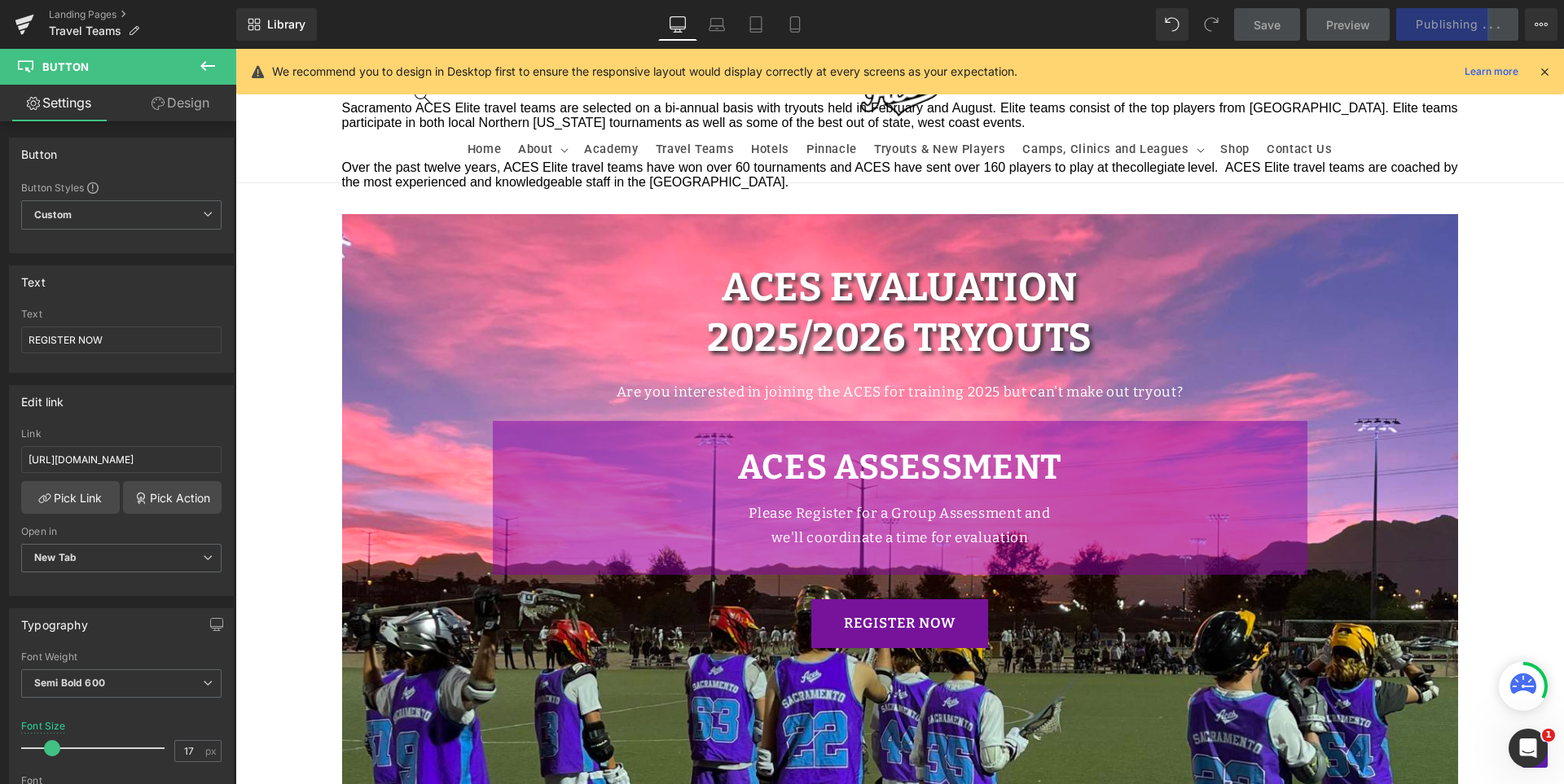
scroll to position [839, 0]
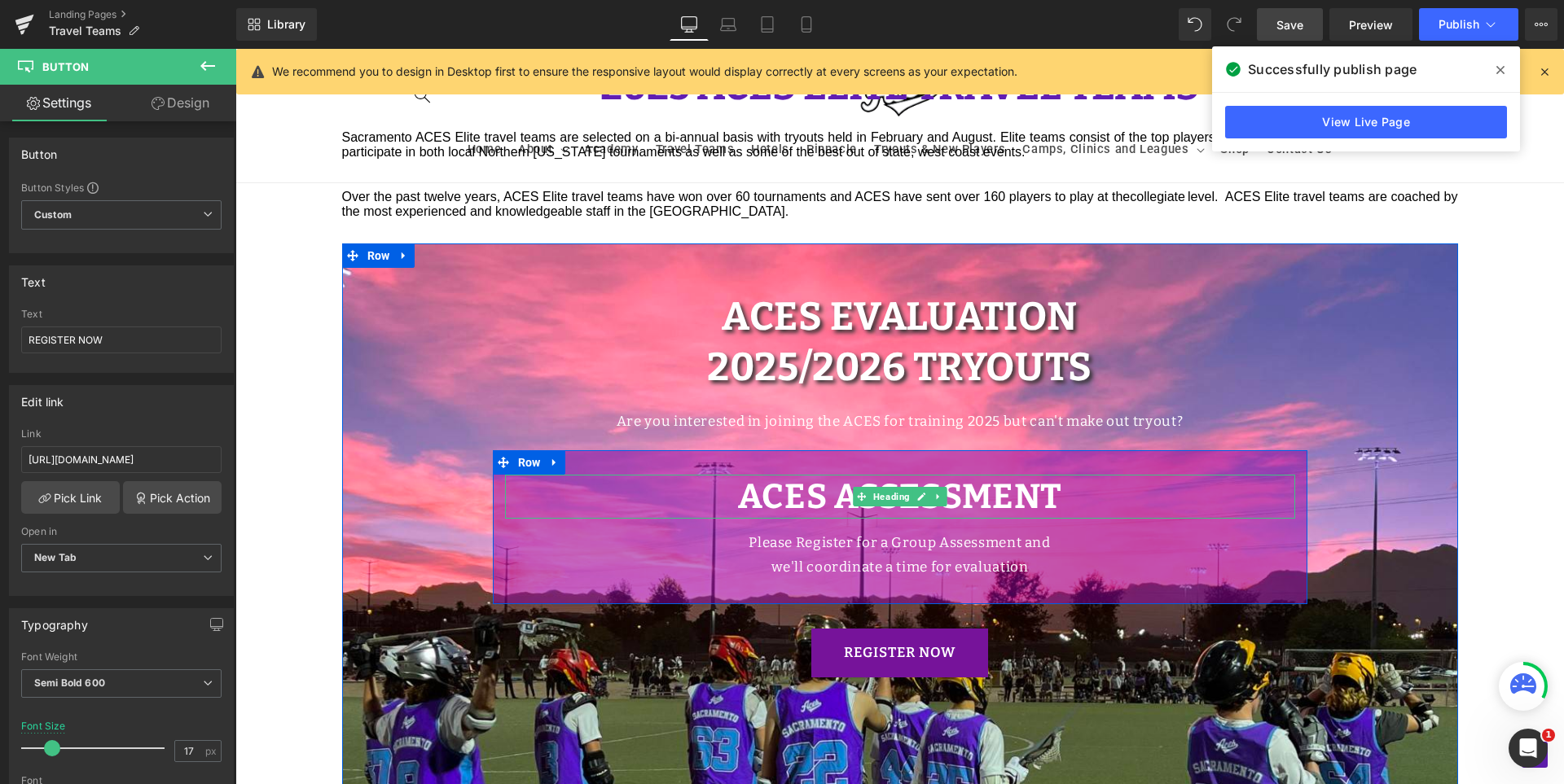
click at [980, 499] on b "ACES Assessment" at bounding box center [900, 497] width 325 height 41
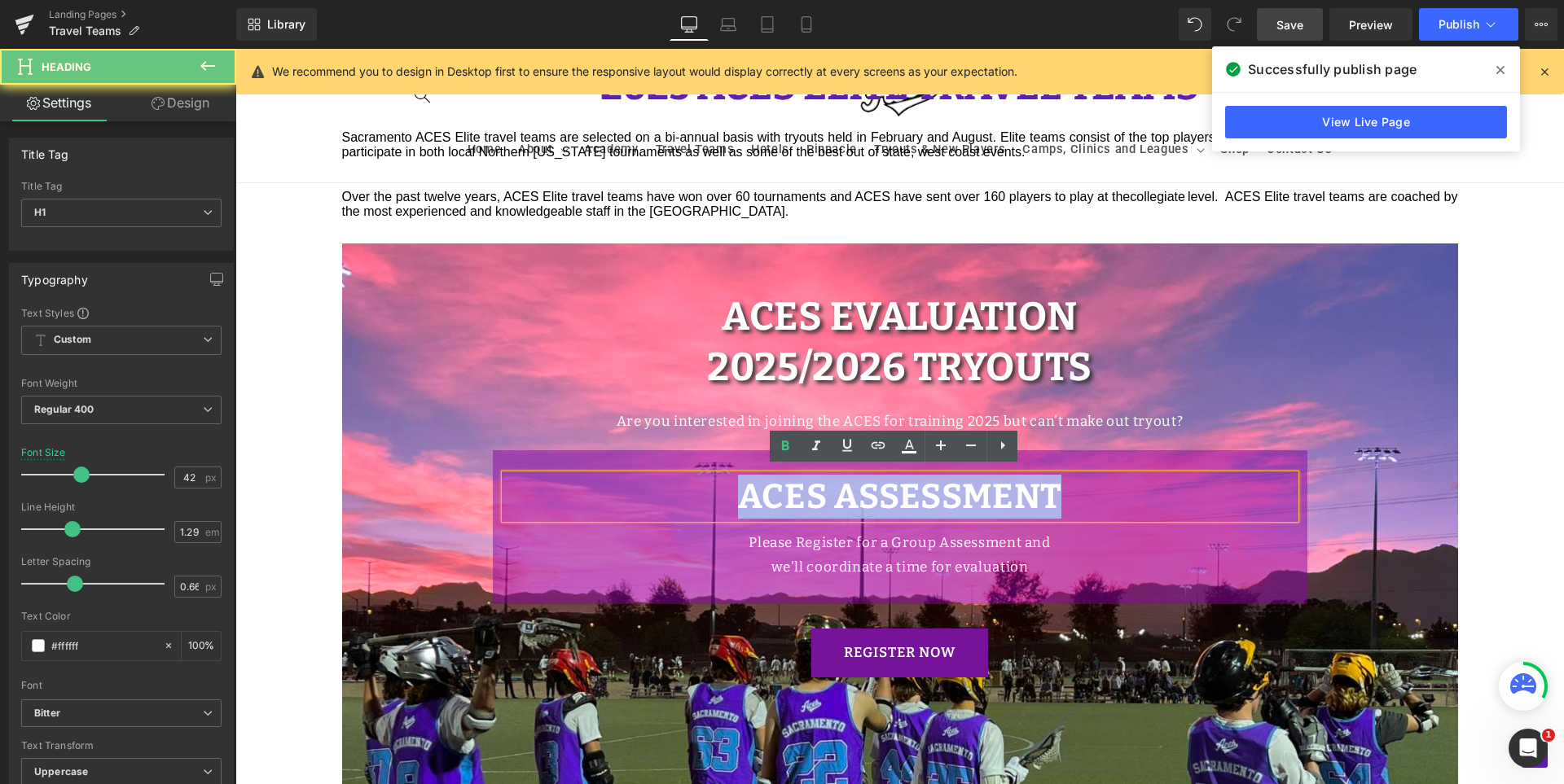
click at [980, 499] on b "ACES Assessment" at bounding box center [900, 497] width 325 height 41
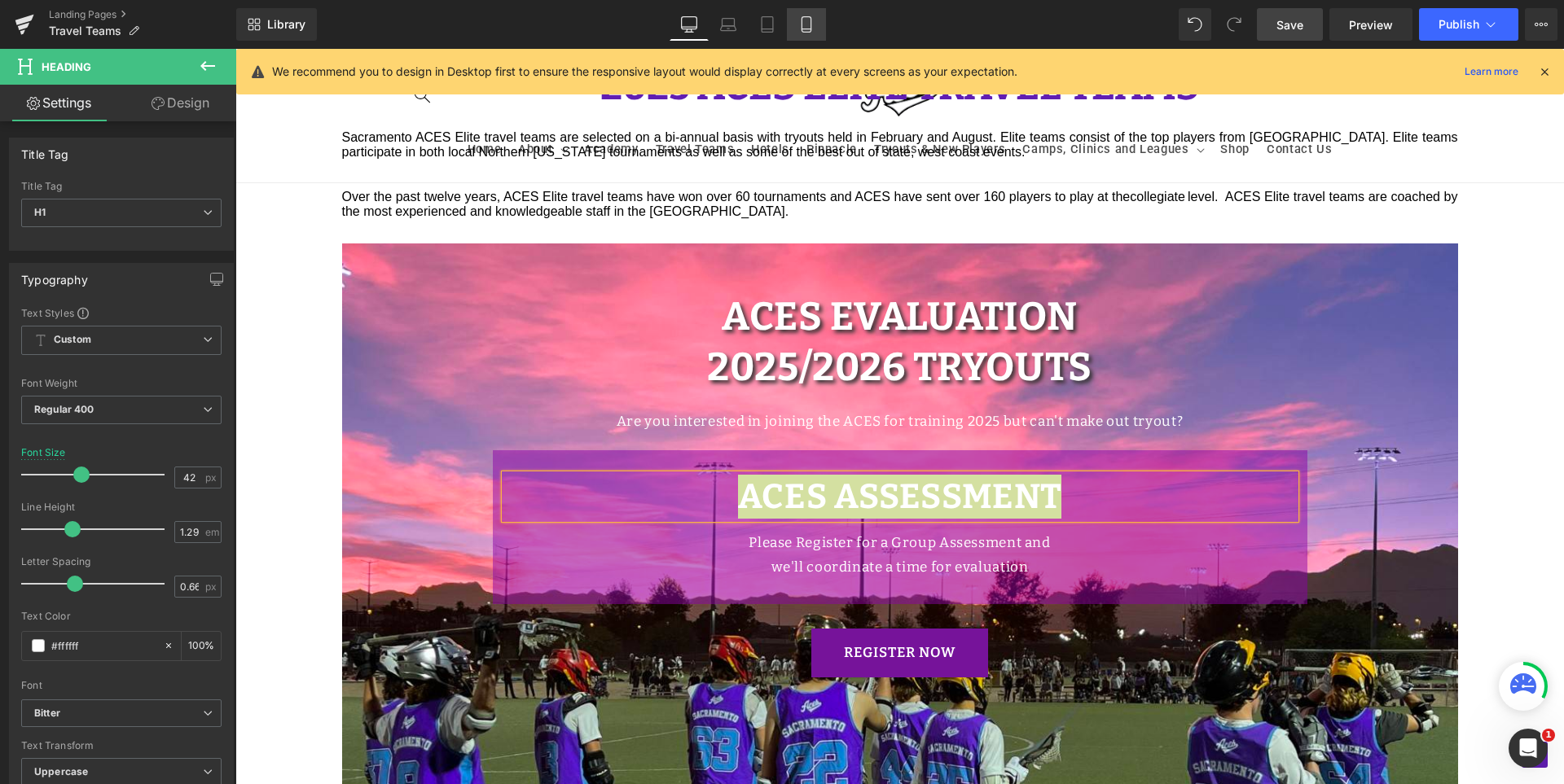
click at [810, 18] on icon at bounding box center [806, 24] width 9 height 15
type input "36"
type input "100"
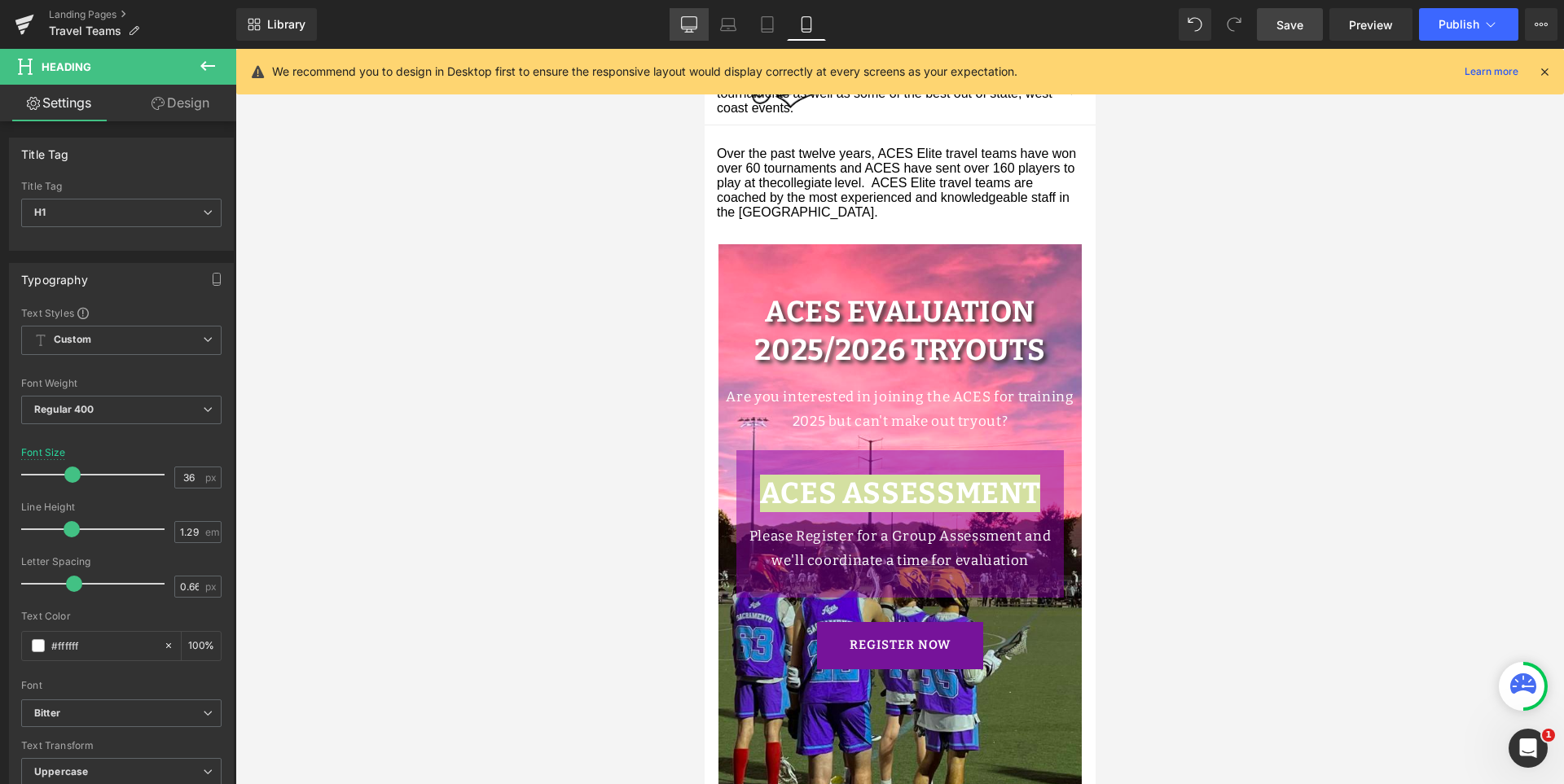
click at [698, 31] on link "Desktop" at bounding box center [689, 24] width 39 height 32
type input "42"
type input "100"
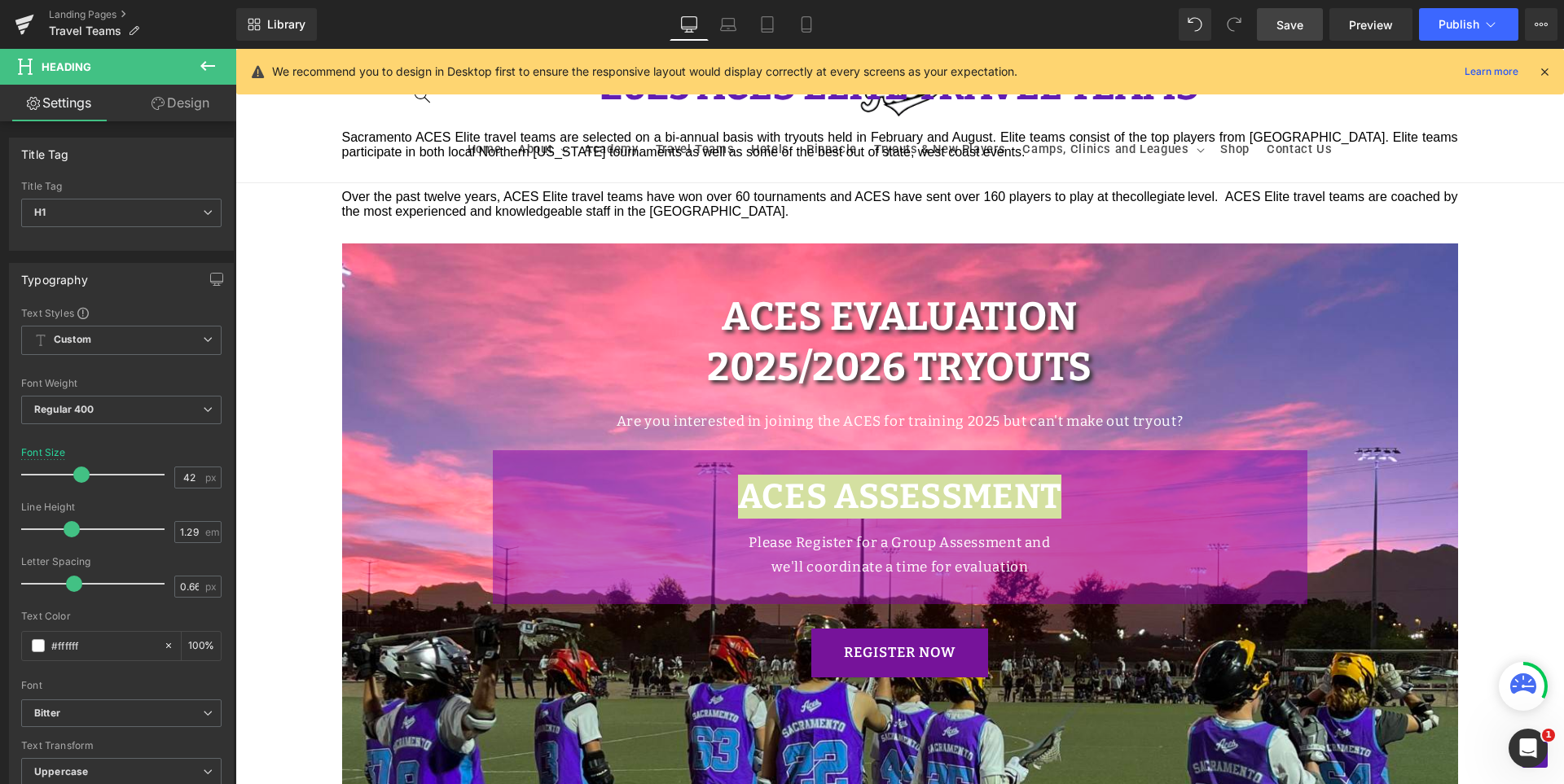
click at [1295, 21] on span "Save" at bounding box center [1289, 24] width 27 height 17
click at [1283, 22] on span "Save" at bounding box center [1289, 24] width 27 height 17
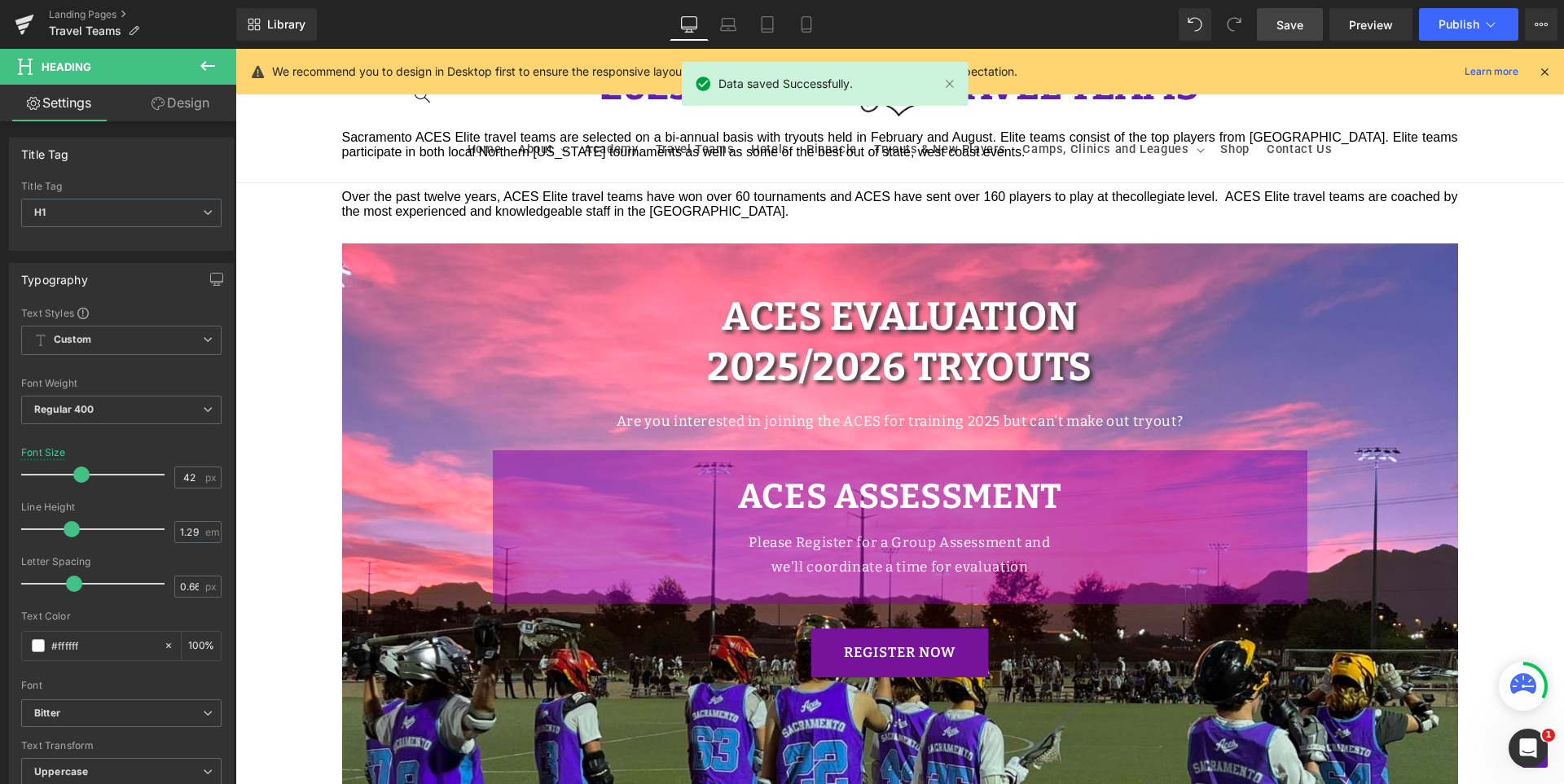
click at [1477, 261] on div "Hero Banner 2025 ACES ELITE TRAVEL TEAMS Heading Sacramento ACES Elite travel t…" at bounding box center [900, 311] width 1329 height 1933
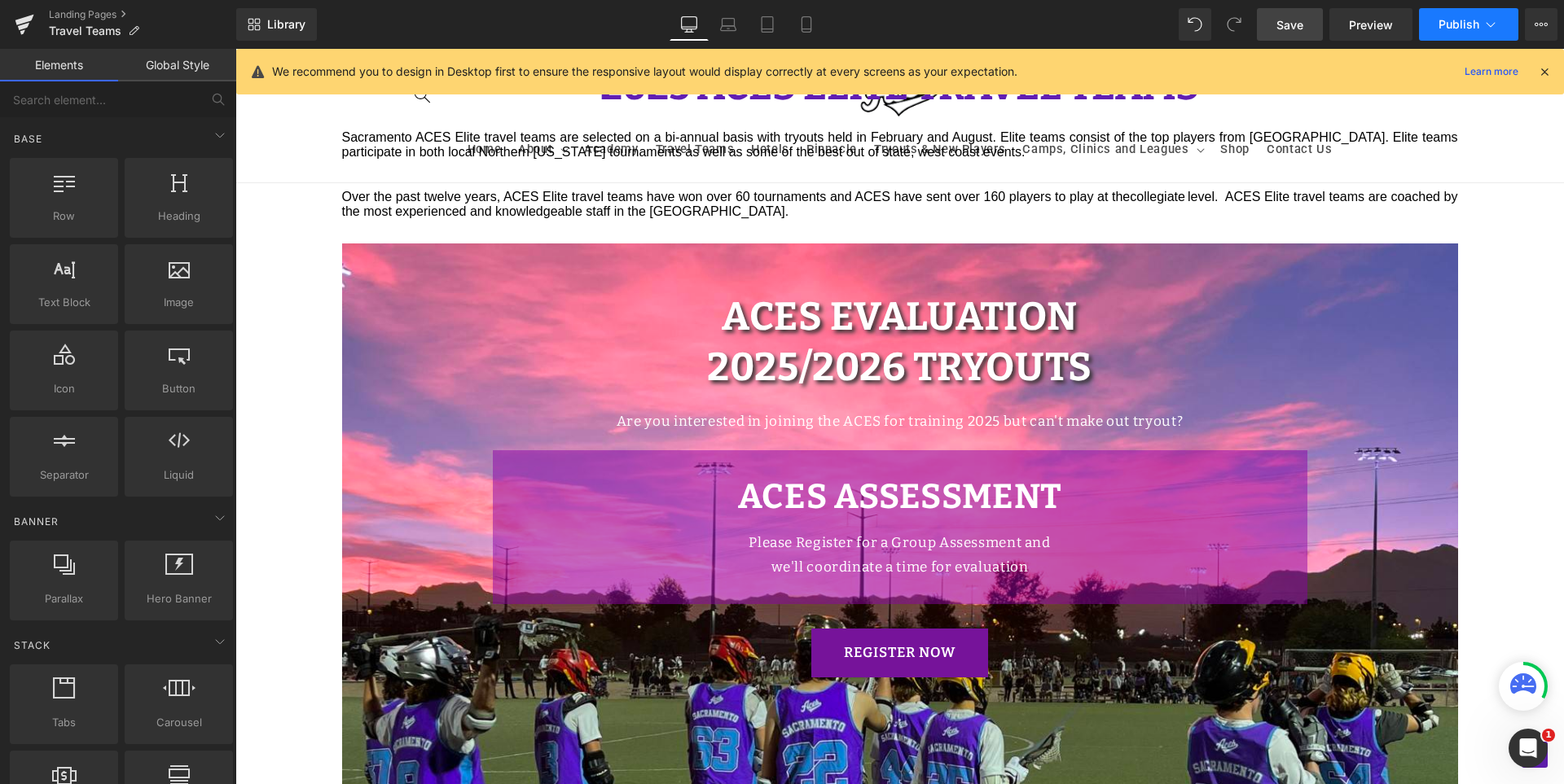
click at [1459, 28] on span "Publish" at bounding box center [1459, 24] width 41 height 13
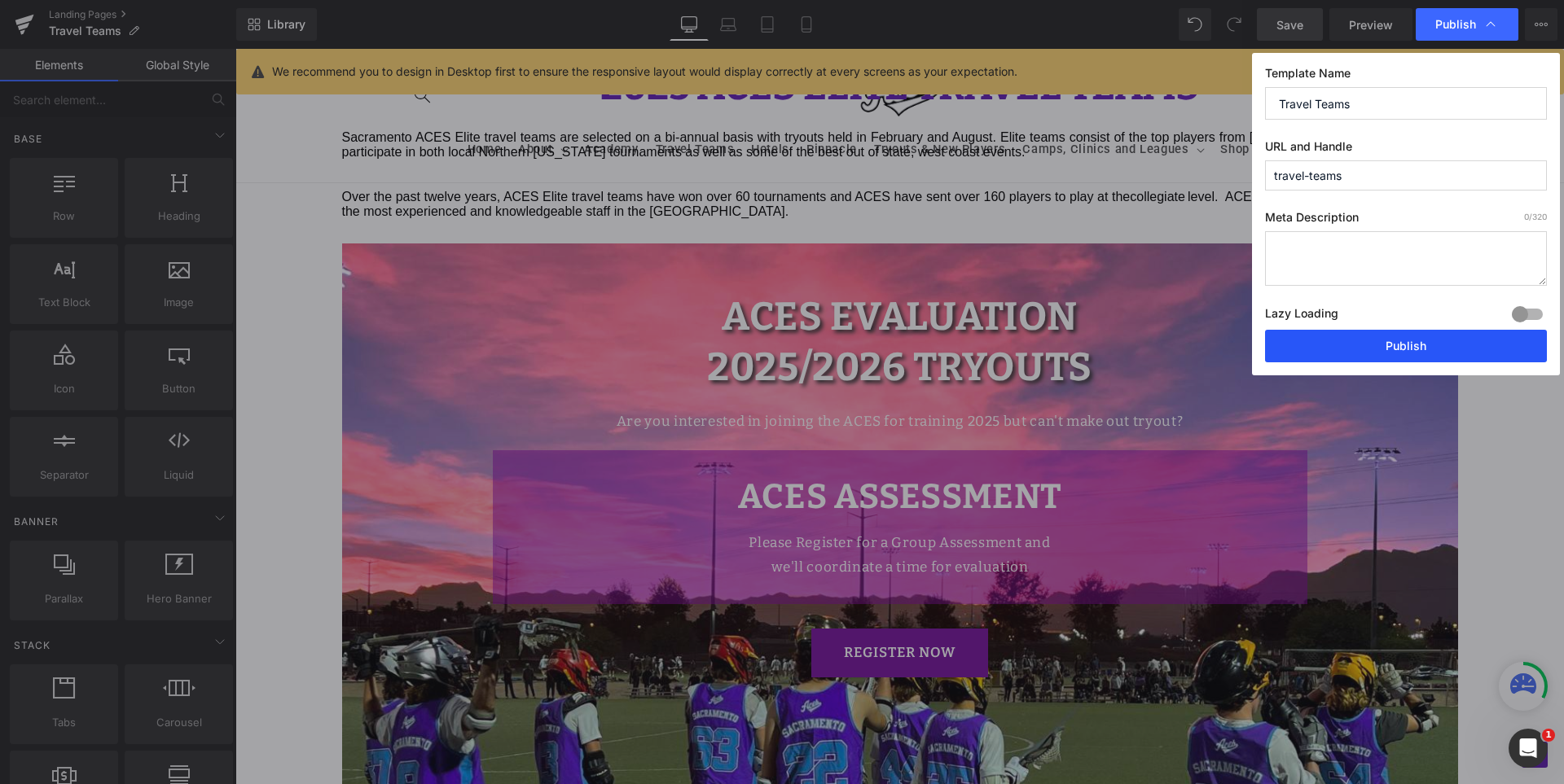
click at [1390, 344] on button "Publish" at bounding box center [1406, 346] width 282 height 32
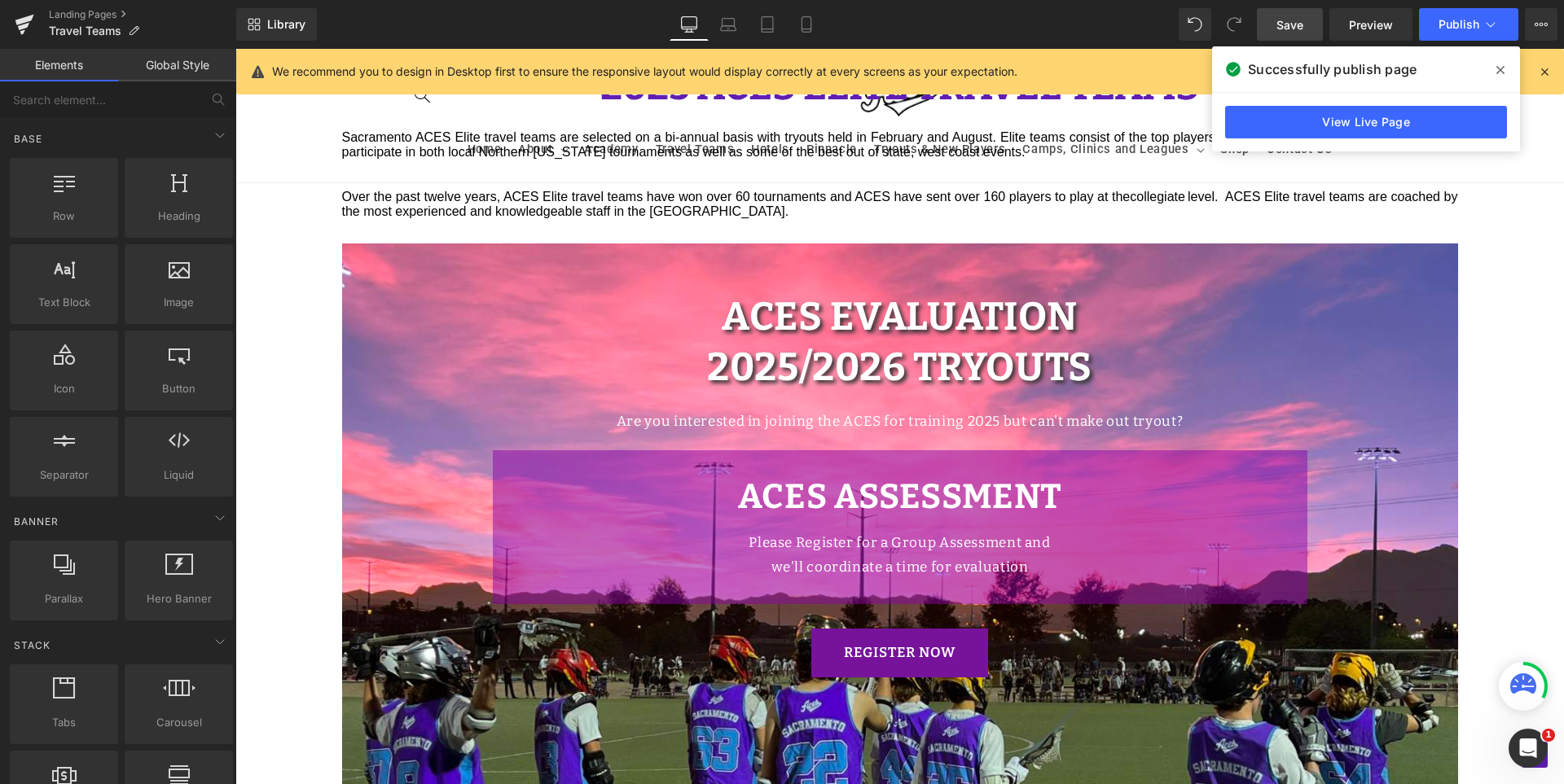
click at [1525, 235] on div "Hero Banner 2025 ACES ELITE TRAVEL TEAMS Heading Sacramento ACES Elite travel t…" at bounding box center [900, 311] width 1329 height 1933
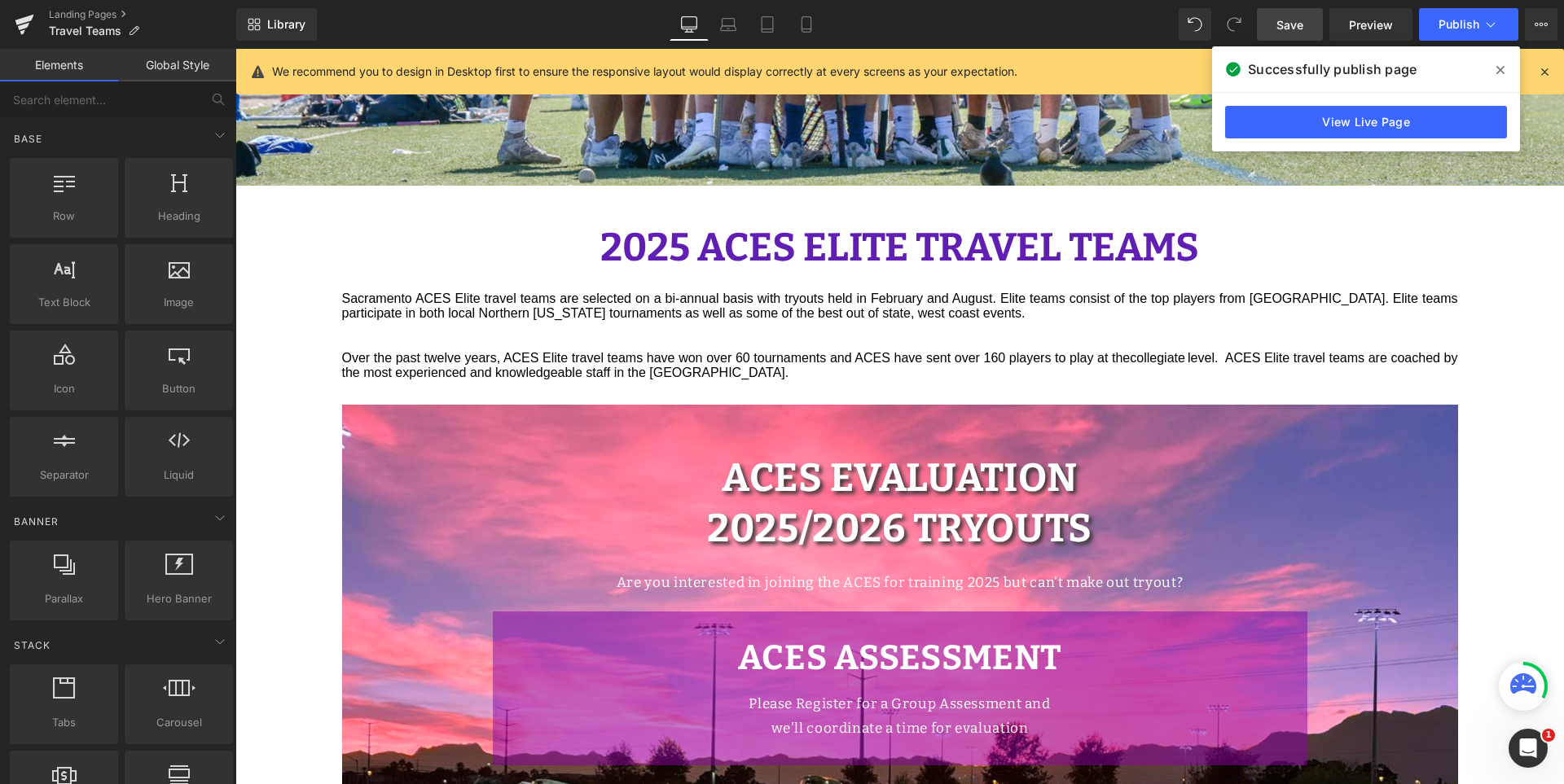
scroll to position [676, 0]
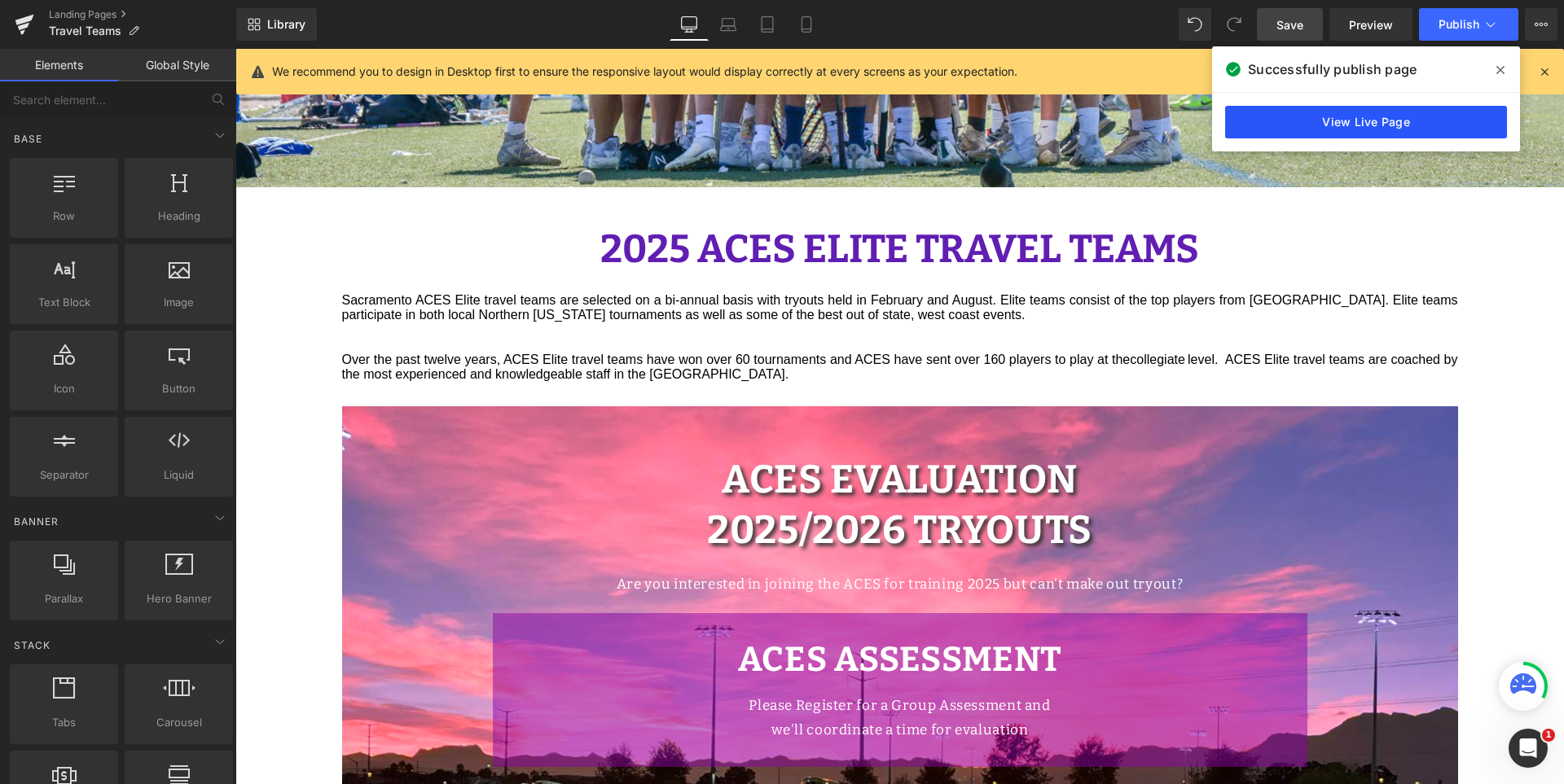
click at [1381, 114] on link "View Live Page" at bounding box center [1365, 122] width 282 height 32
